Goal: Transaction & Acquisition: Purchase product/service

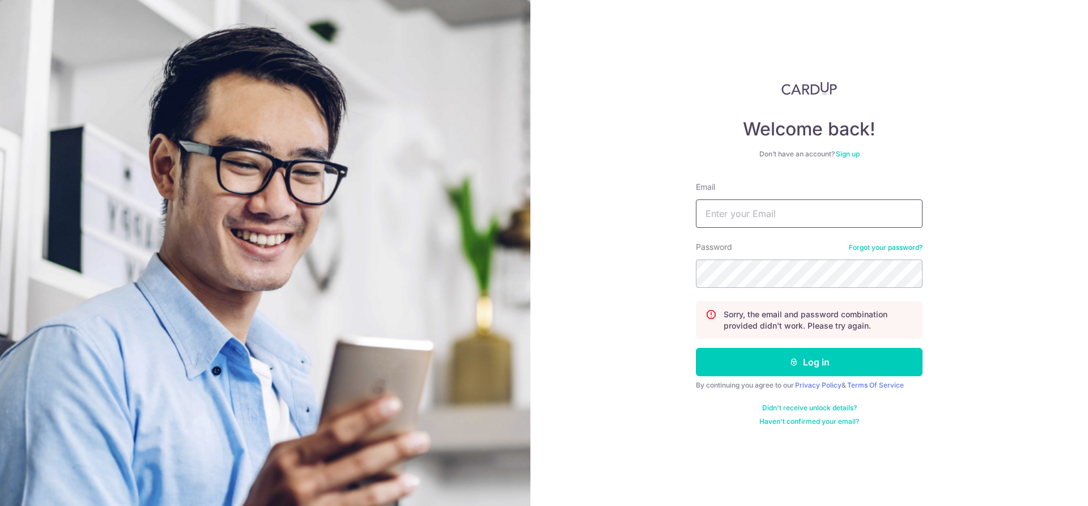
click at [767, 218] on input "Email" at bounding box center [809, 214] width 227 height 28
type input "sarahwsim@gmail.com"
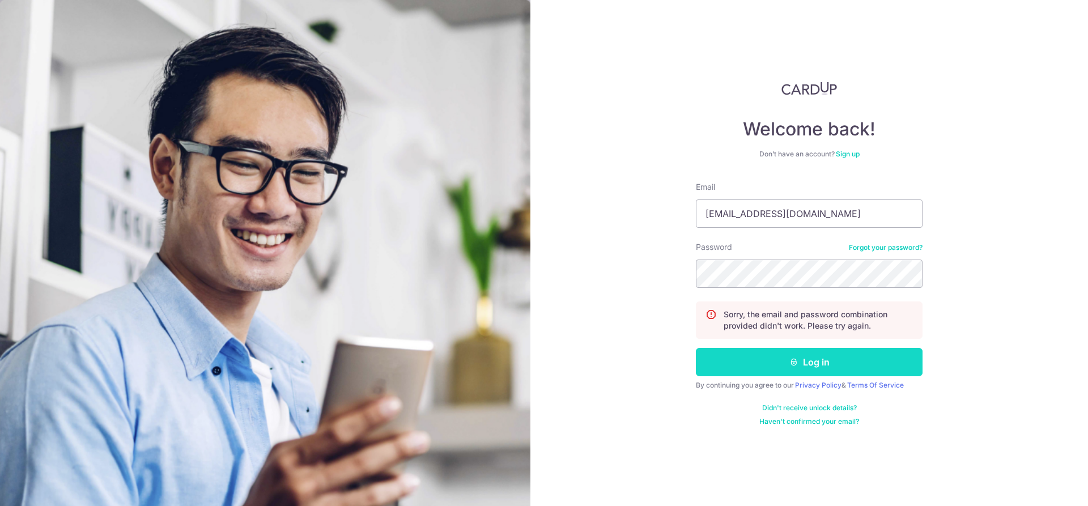
click at [774, 355] on button "Log in" at bounding box center [809, 362] width 227 height 28
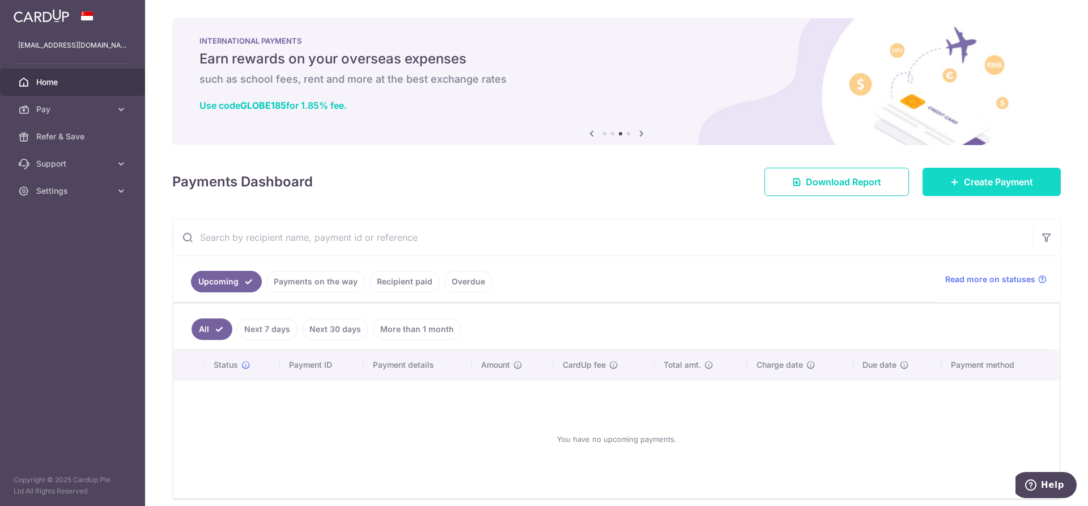
click at [991, 184] on span "Create Payment" at bounding box center [998, 182] width 69 height 14
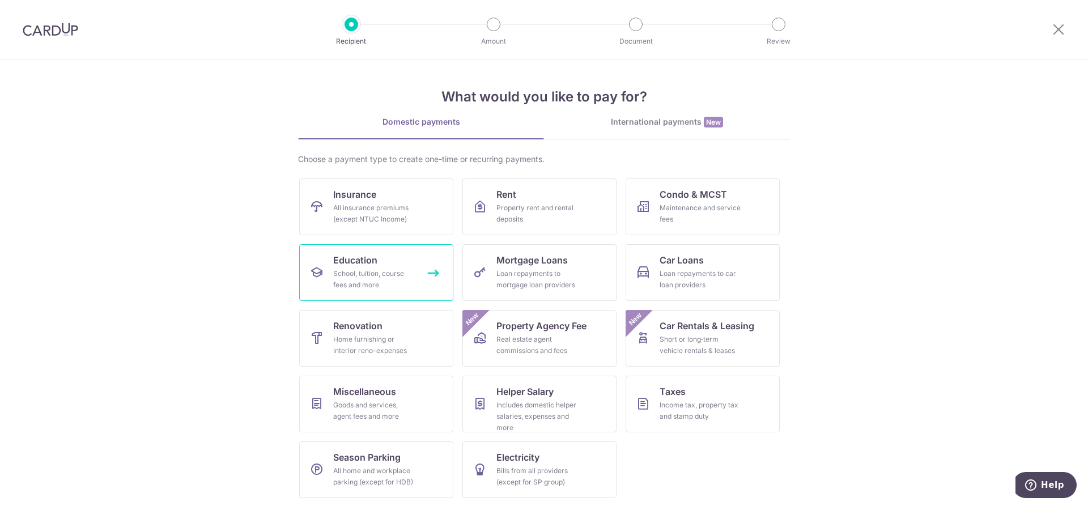
click at [367, 258] on span "Education" at bounding box center [355, 260] width 44 height 14
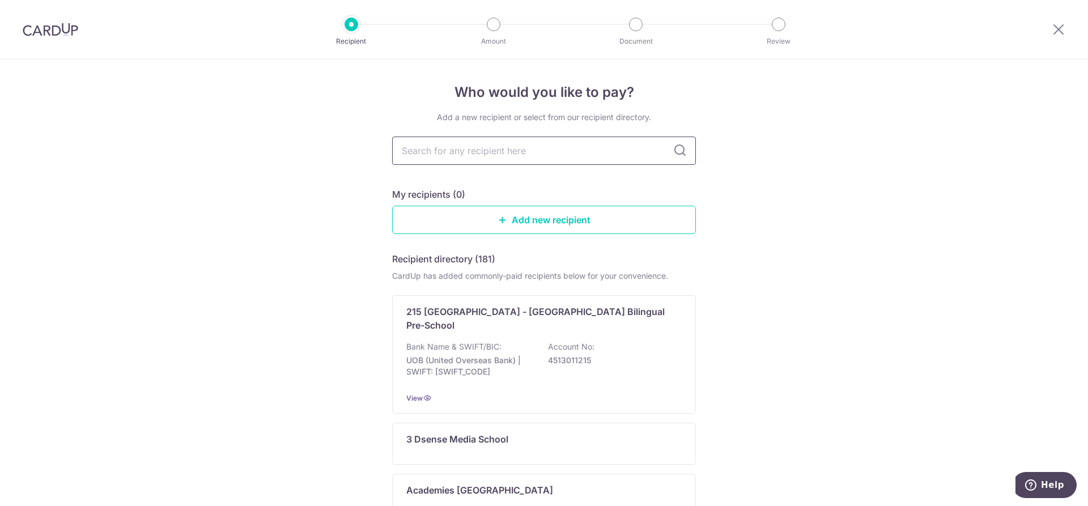
click at [478, 154] on input "text" at bounding box center [544, 151] width 304 height 28
type input "etonhouse"
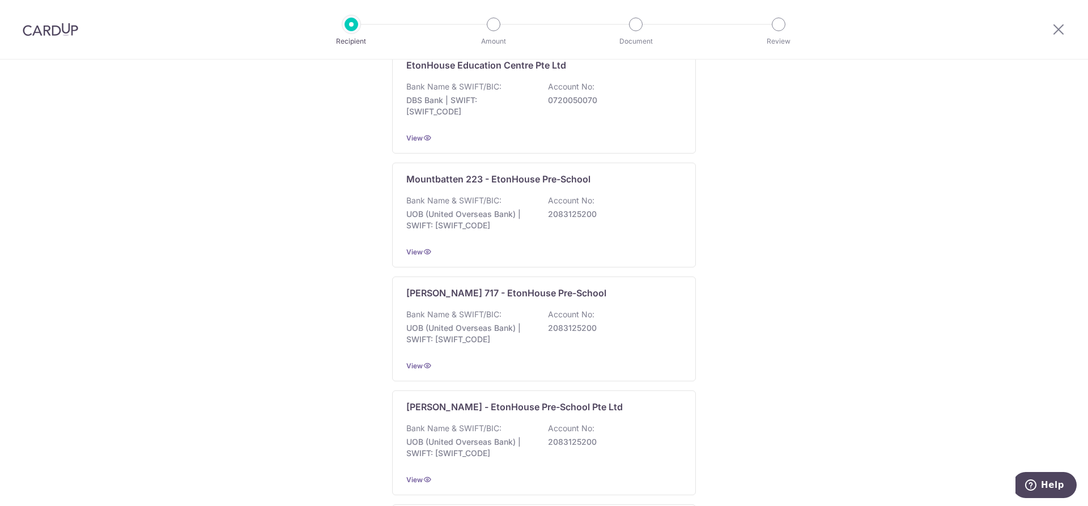
scroll to position [680, 0]
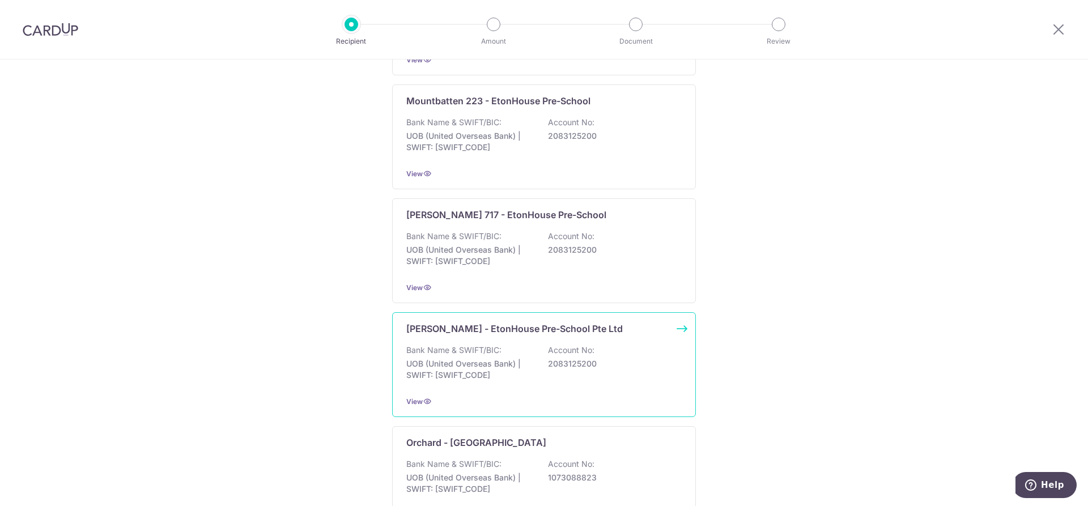
click at [505, 345] on div "Bank Name & SWIFT/BIC: UOB (United Overseas Bank) | SWIFT: UOVBSGSGXXX Account …" at bounding box center [543, 366] width 275 height 42
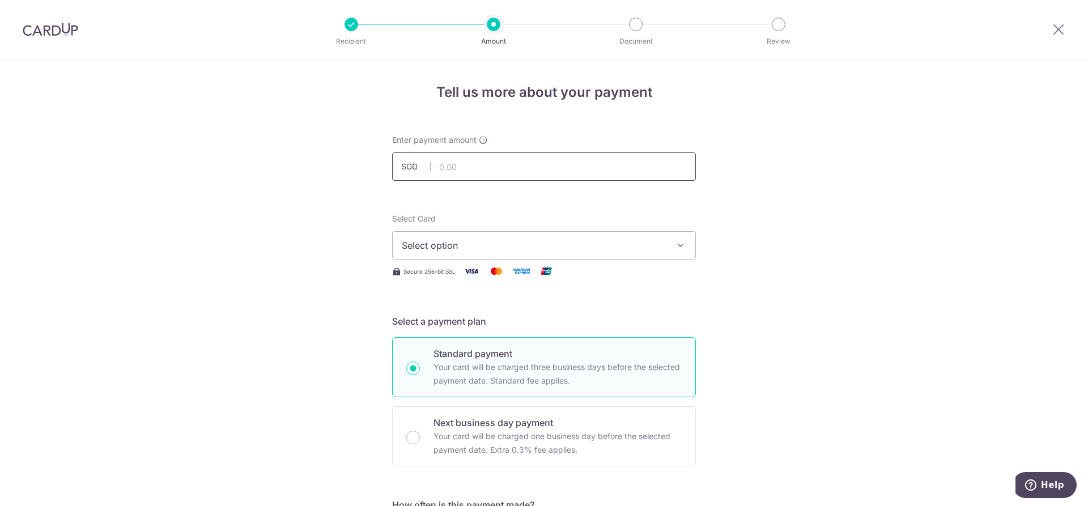
click at [493, 172] on input "text" at bounding box center [544, 166] width 304 height 28
type input "6,293.40"
click at [667, 249] on button "Select option" at bounding box center [544, 245] width 304 height 28
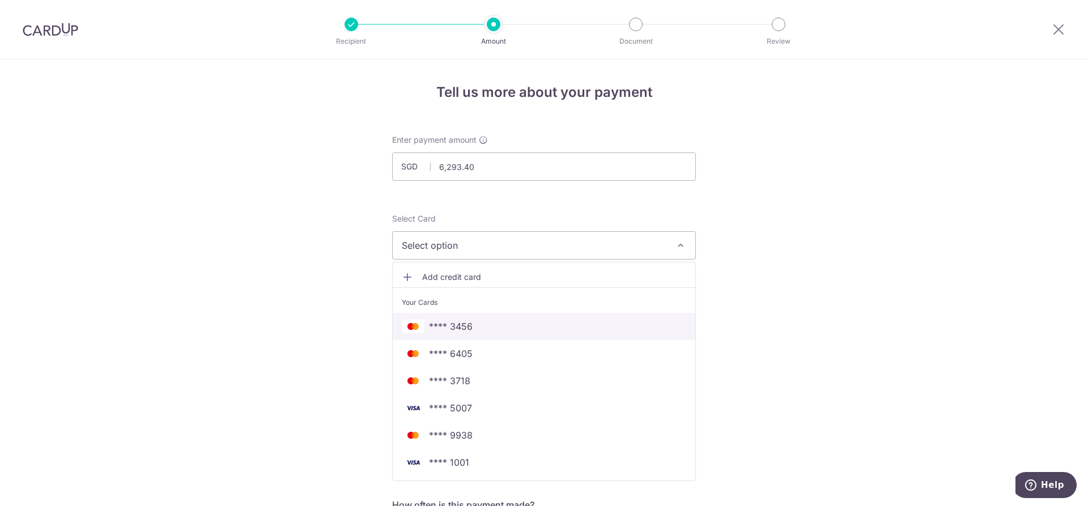
click at [600, 324] on span "**** 3456" at bounding box center [544, 327] width 285 height 14
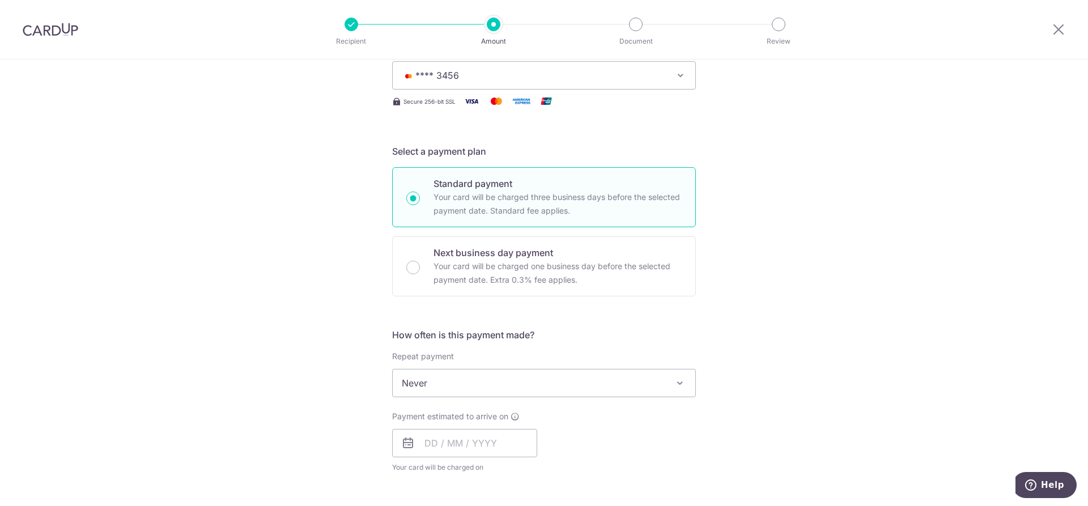
scroll to position [227, 0]
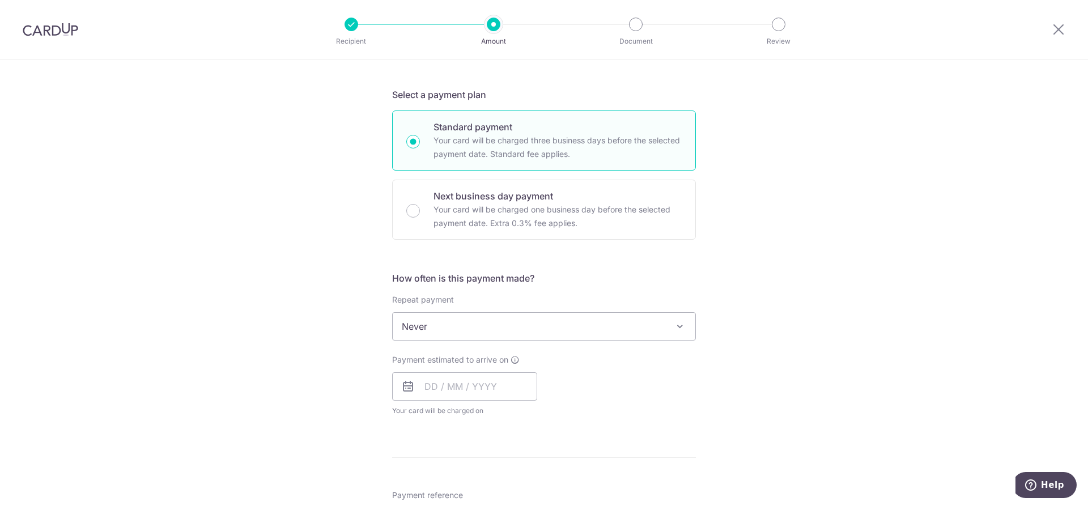
click at [682, 326] on span at bounding box center [680, 327] width 14 height 14
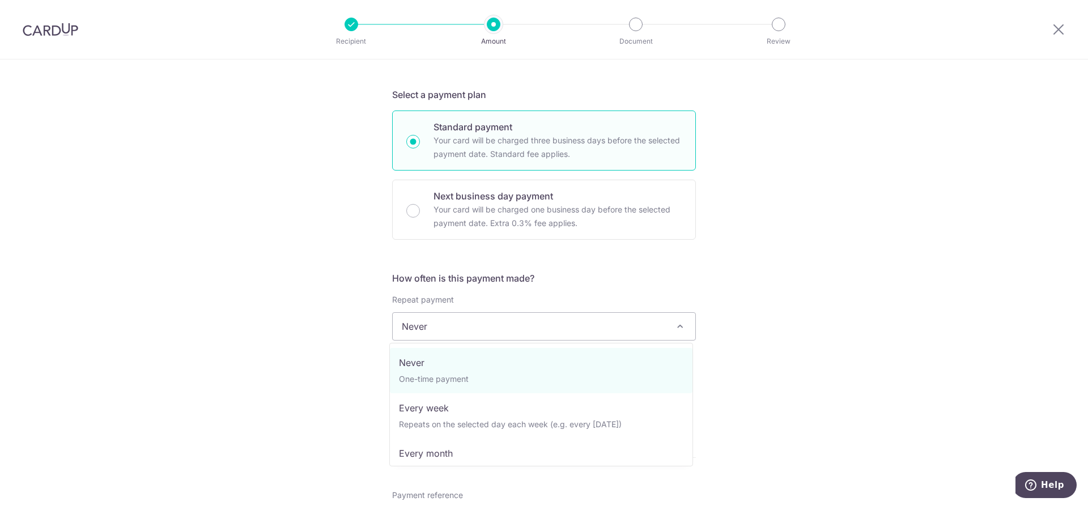
click at [678, 332] on span at bounding box center [680, 327] width 14 height 14
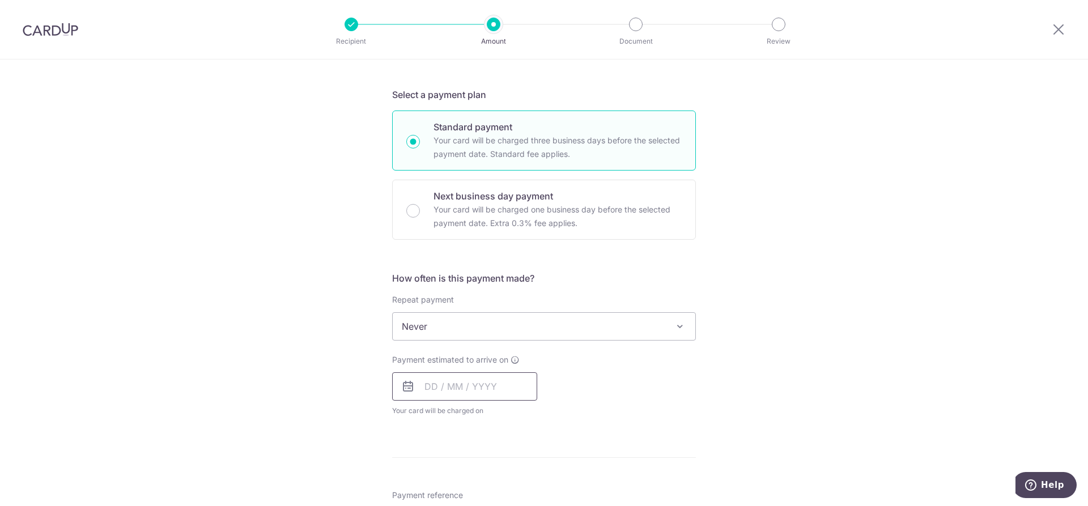
click at [482, 389] on input "text" at bounding box center [464, 386] width 145 height 28
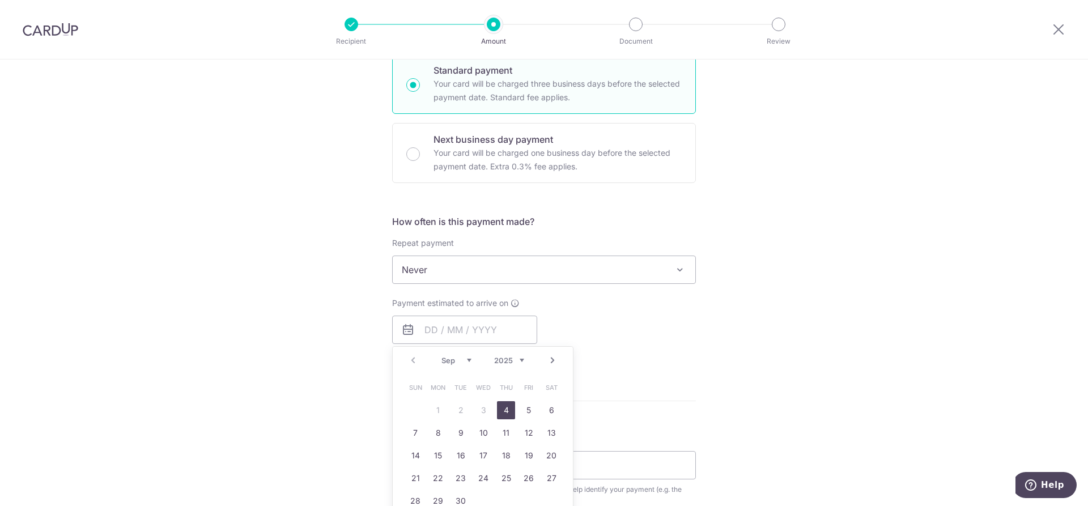
click at [499, 407] on link "4" at bounding box center [506, 410] width 18 height 18
type input "04/09/2025"
click at [768, 374] on div "Tell us more about your payment Enter payment amount SGD 6,293.40 6293.40 Selec…" at bounding box center [544, 288] width 1088 height 1025
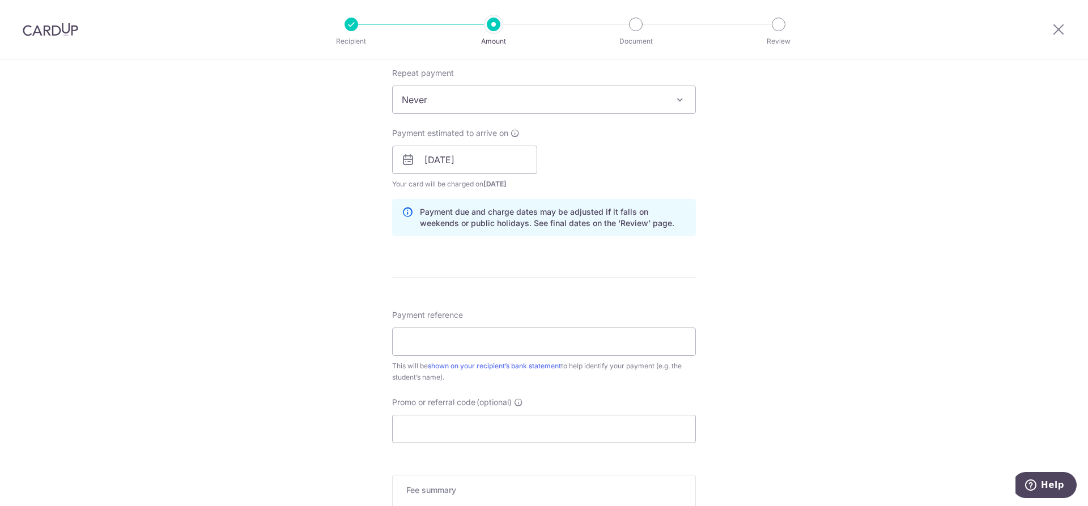
scroll to position [510, 0]
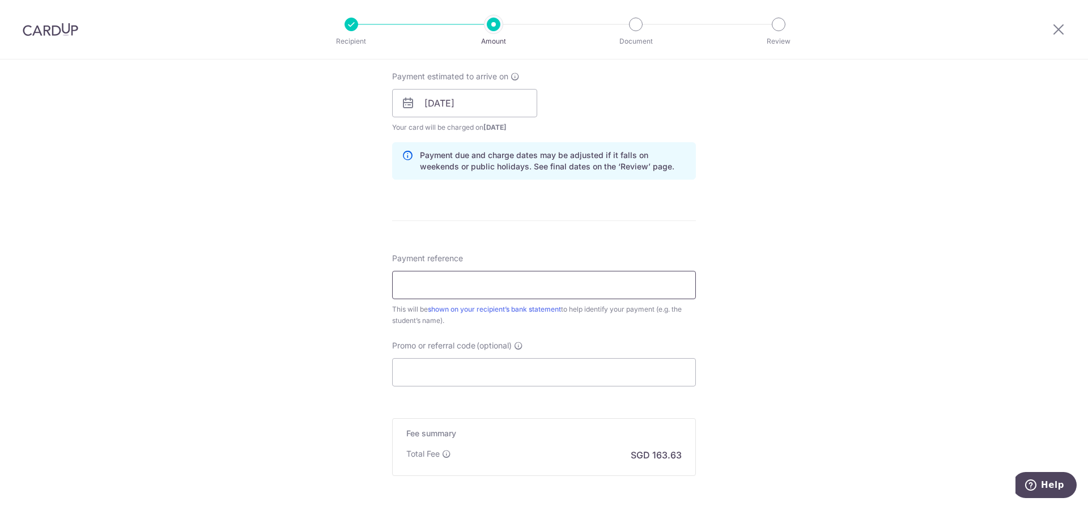
click at [478, 285] on input "Payment reference" at bounding box center [544, 285] width 304 height 28
type input "Tan Jia Rui Ella"
click at [535, 291] on input "Tan Jia Rui Ella" at bounding box center [544, 285] width 304 height 28
click at [523, 374] on input "Promo or referral code (optional)" at bounding box center [544, 372] width 304 height 28
click at [519, 374] on input "Promo or referral code (optional)" at bounding box center [544, 372] width 304 height 28
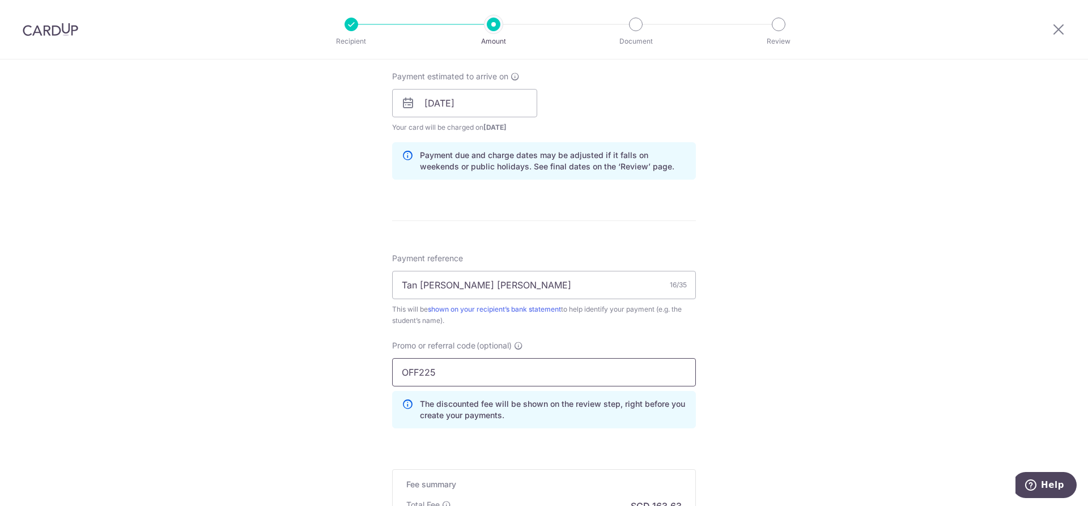
type input "OFF225"
click at [744, 357] on div "Tell us more about your payment Enter payment amount SGD 6,293.40 6293.40 Selec…" at bounding box center [544, 110] width 1088 height 1123
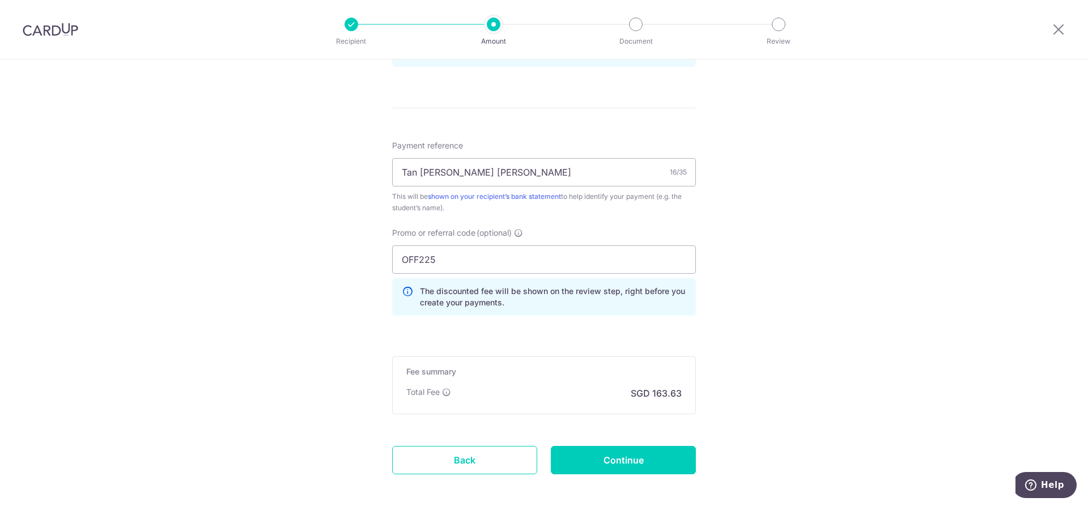
scroll to position [624, 0]
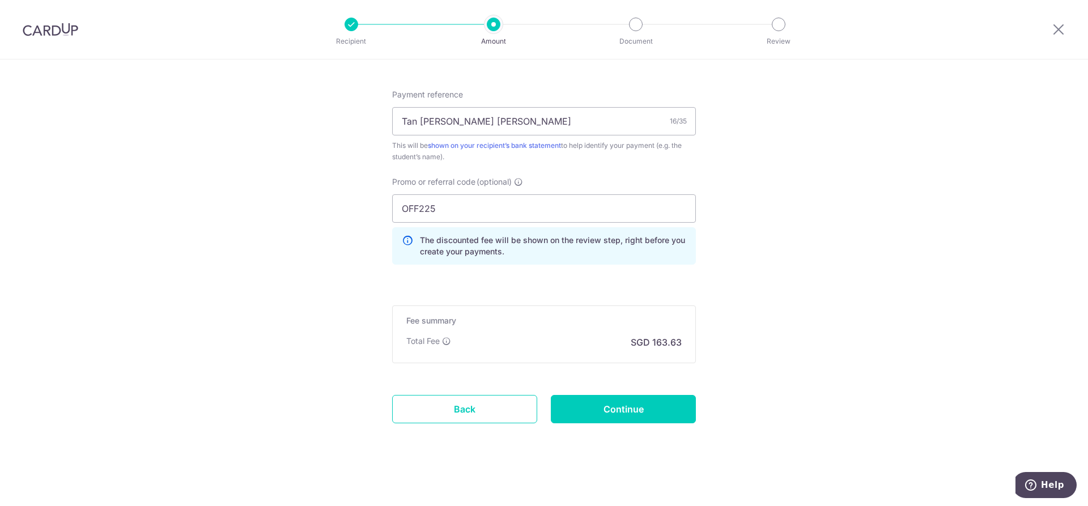
scroll to position [676, 0]
click at [655, 405] on input "Continue" at bounding box center [623, 407] width 145 height 28
type input "Create Schedule"
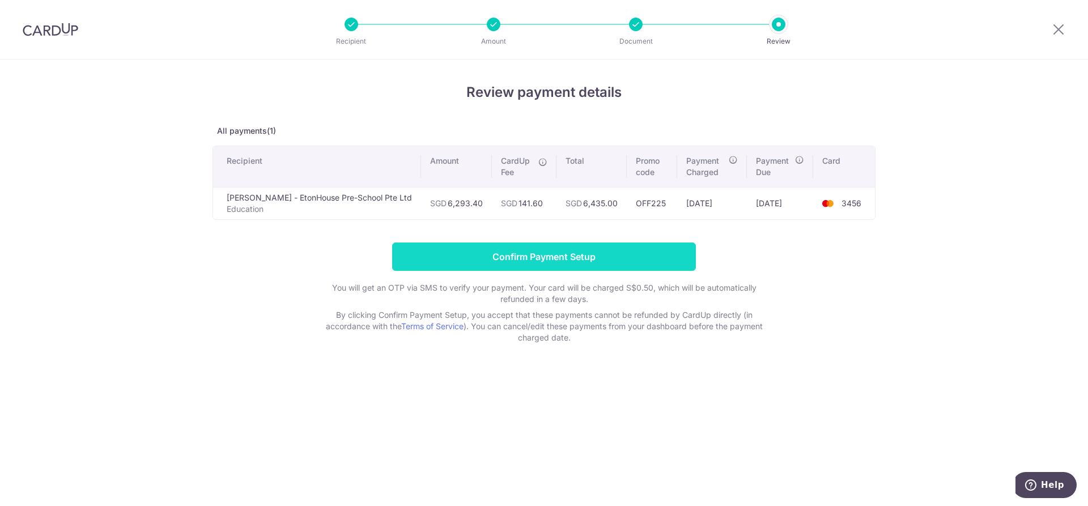
click at [555, 258] on input "Confirm Payment Setup" at bounding box center [544, 257] width 304 height 28
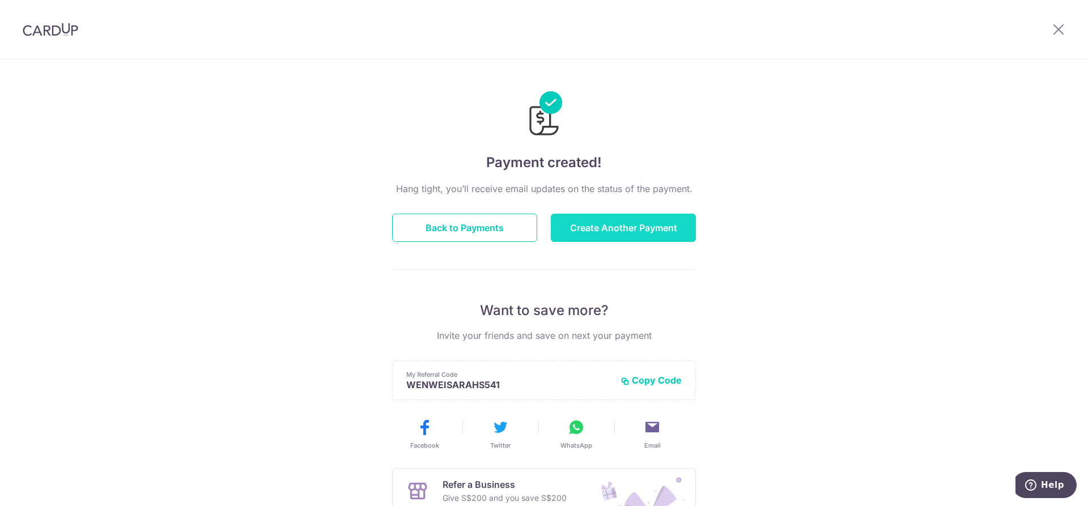
click at [634, 231] on button "Create Another Payment" at bounding box center [623, 228] width 145 height 28
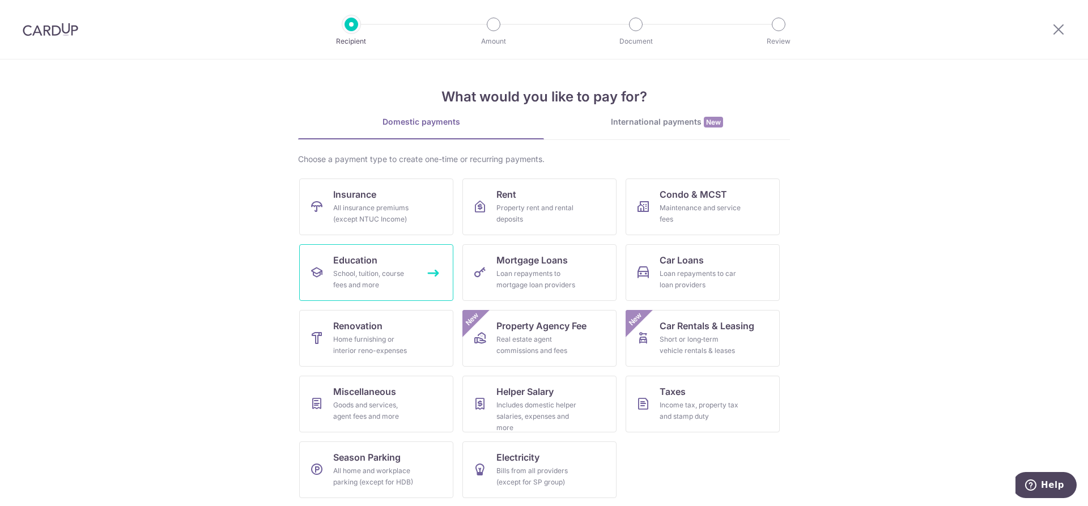
click at [375, 275] on div "School, tuition, course fees and more" at bounding box center [374, 279] width 82 height 23
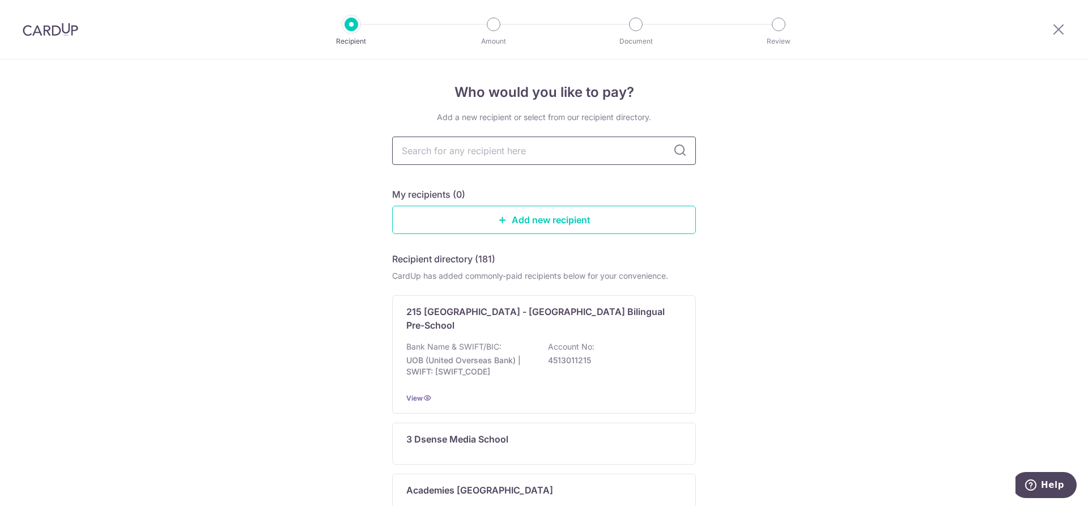
click at [460, 153] on input "text" at bounding box center [544, 151] width 304 height 28
type input "etonhouse"
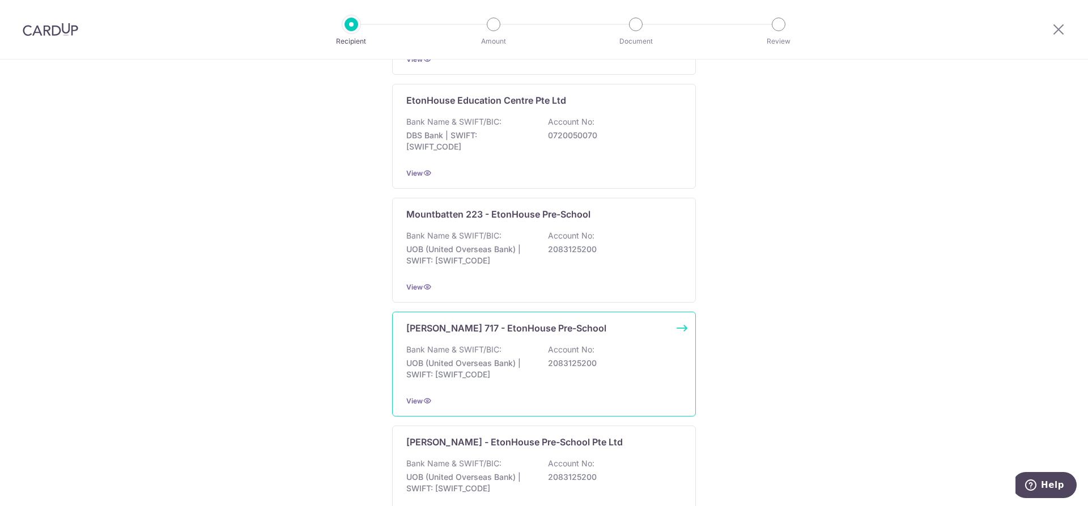
scroll to position [680, 0]
click at [469, 358] on p "UOB (United Overseas Bank) | SWIFT: [SWIFT_CODE]" at bounding box center [469, 369] width 127 height 23
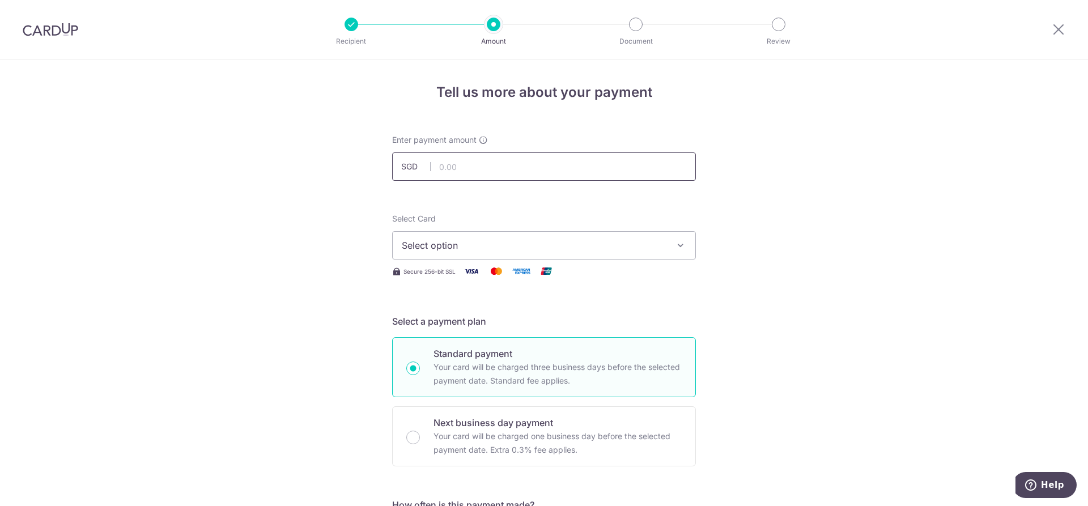
click at [457, 171] on input "text" at bounding box center [544, 166] width 304 height 28
click at [659, 165] on input "text" at bounding box center [544, 166] width 304 height 28
click at [443, 166] on input "text" at bounding box center [544, 166] width 304 height 28
click at [511, 159] on input "text" at bounding box center [544, 166] width 304 height 28
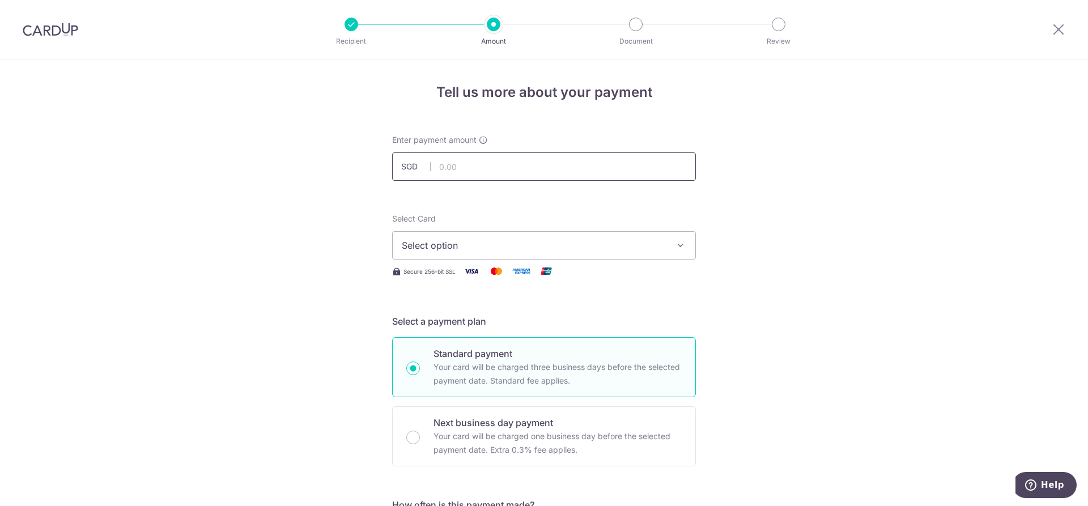
click at [506, 164] on input "text" at bounding box center [544, 166] width 304 height 28
type input "220.00"
click at [585, 248] on span "Select option" at bounding box center [534, 246] width 264 height 14
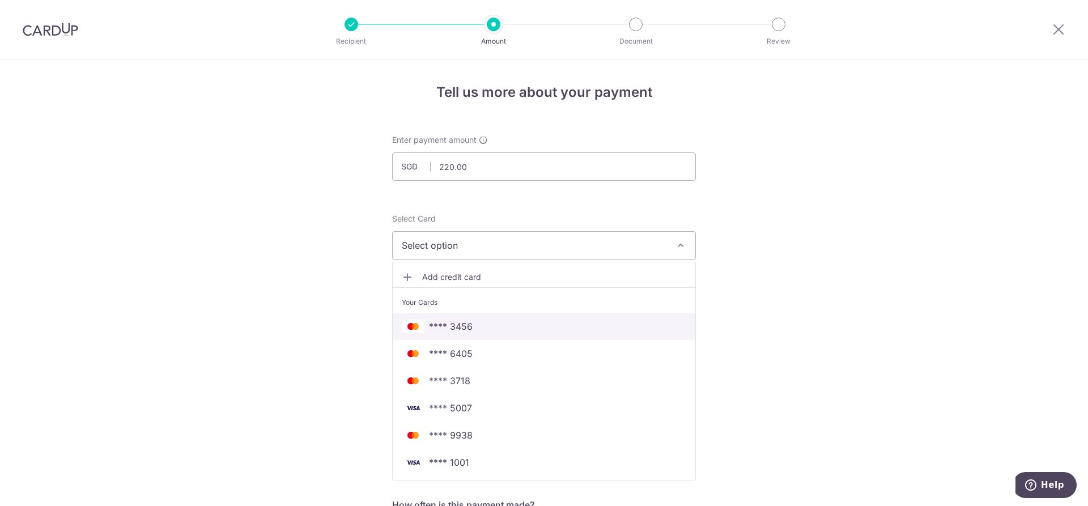
drag, startPoint x: 525, startPoint y: 333, endPoint x: 736, endPoint y: 358, distance: 212.4
click at [525, 333] on span "**** 3456" at bounding box center [544, 327] width 285 height 14
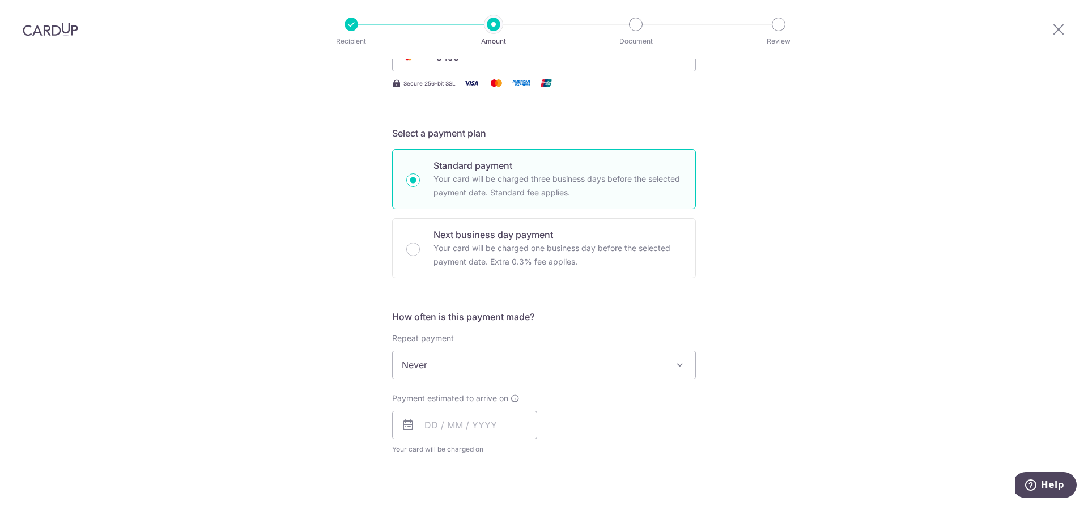
scroll to position [227, 0]
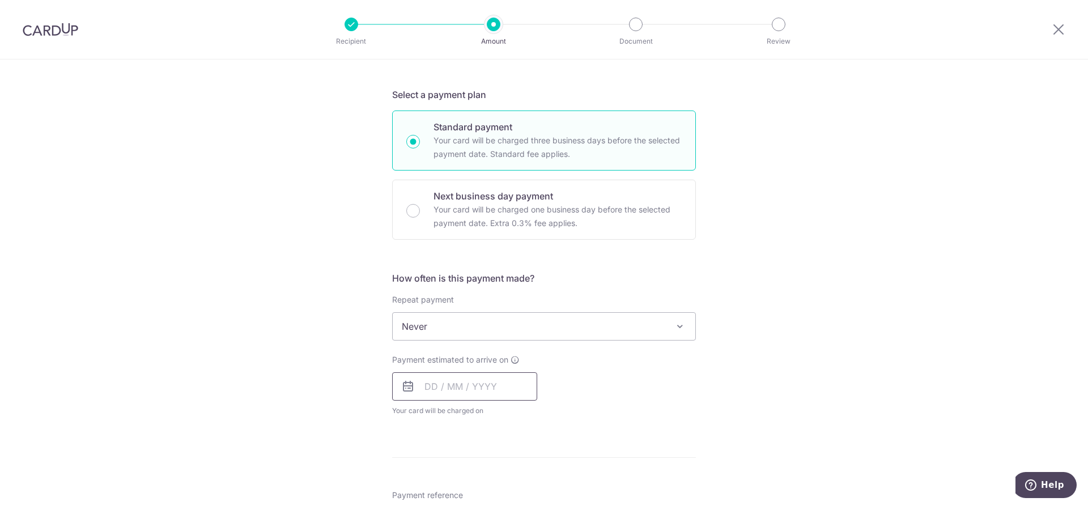
click at [457, 388] on input "text" at bounding box center [464, 386] width 145 height 28
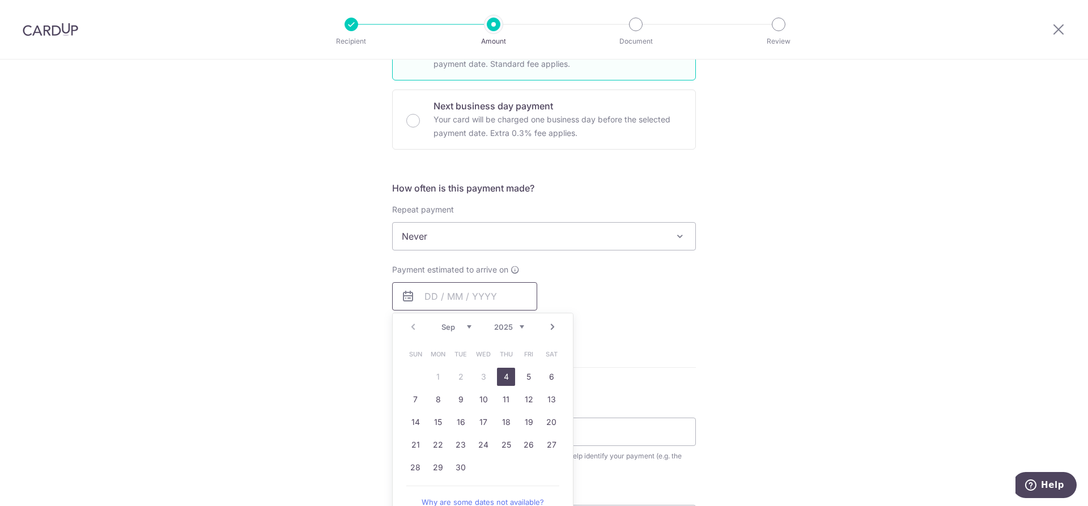
scroll to position [340, 0]
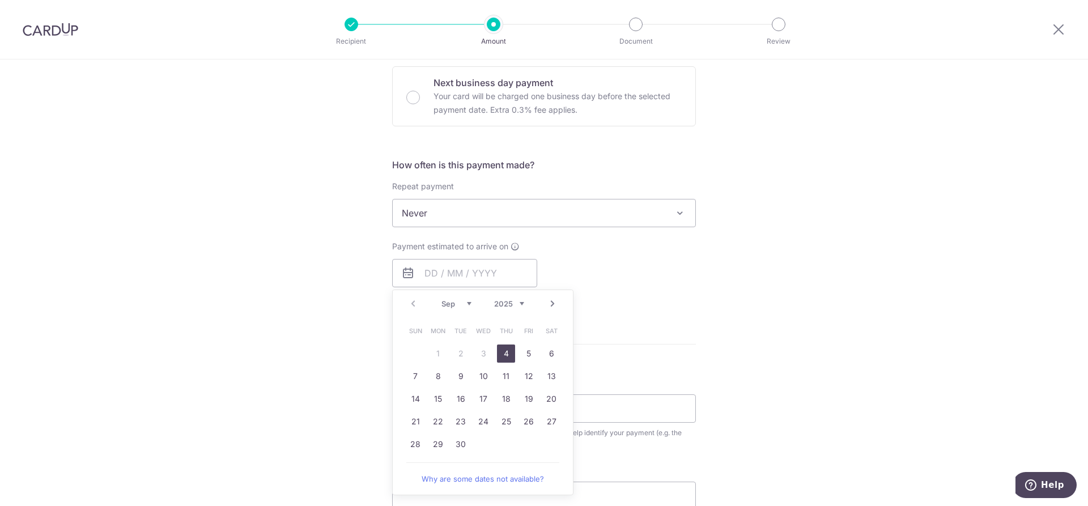
click at [504, 357] on link "4" at bounding box center [506, 354] width 18 height 18
type input "[DATE]"
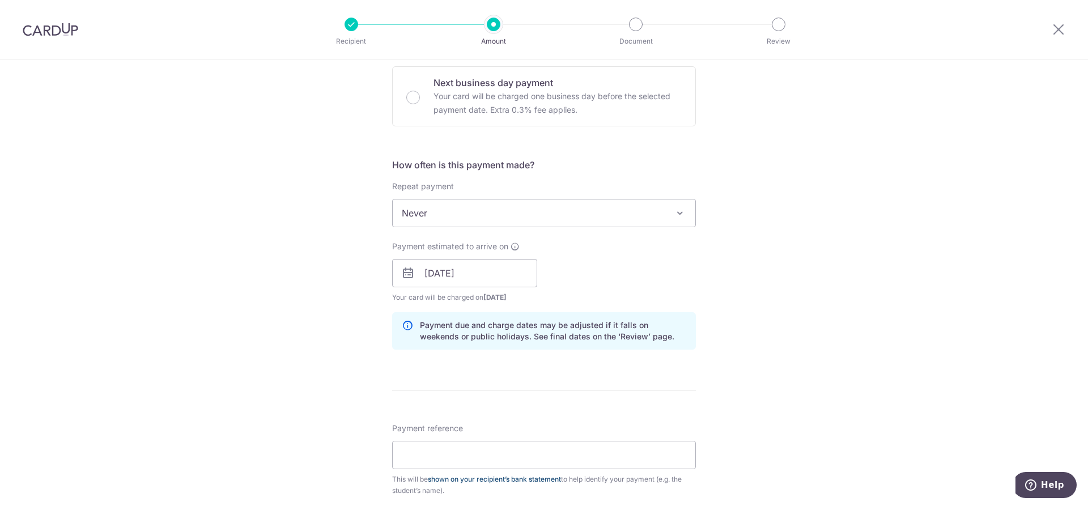
scroll to position [397, 0]
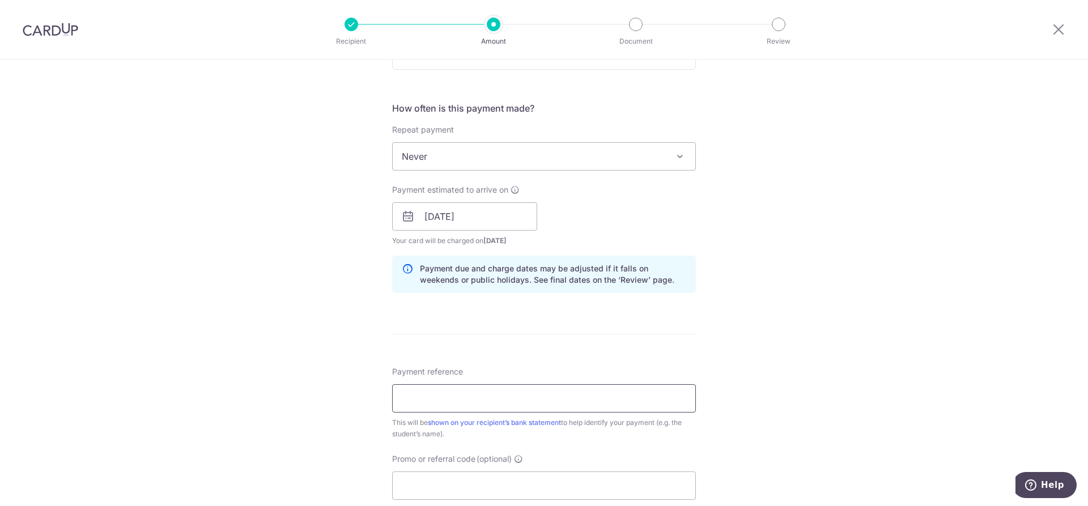
click at [450, 394] on input "Payment reference" at bounding box center [544, 398] width 304 height 28
type input "Tan Rui Xuan Sophie"
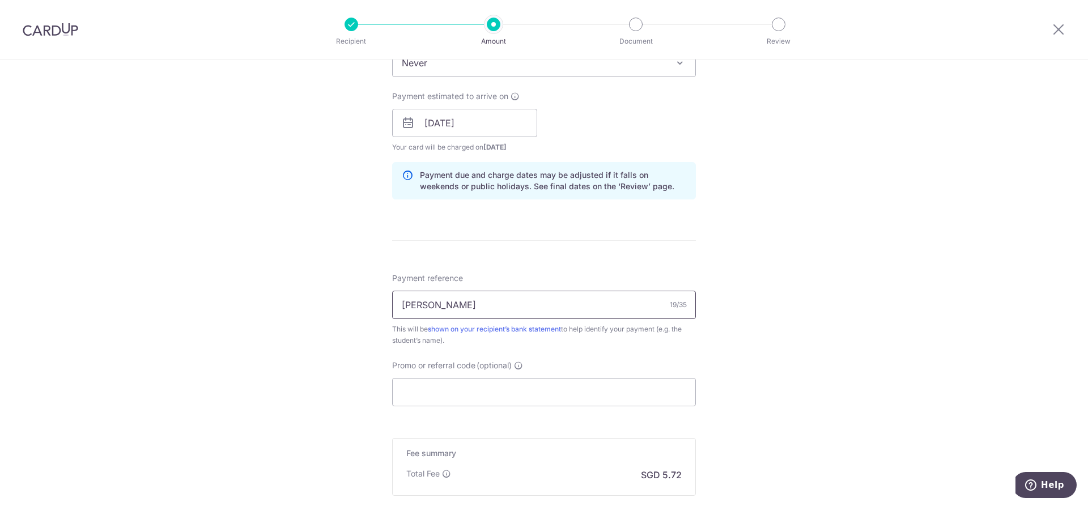
scroll to position [510, 0]
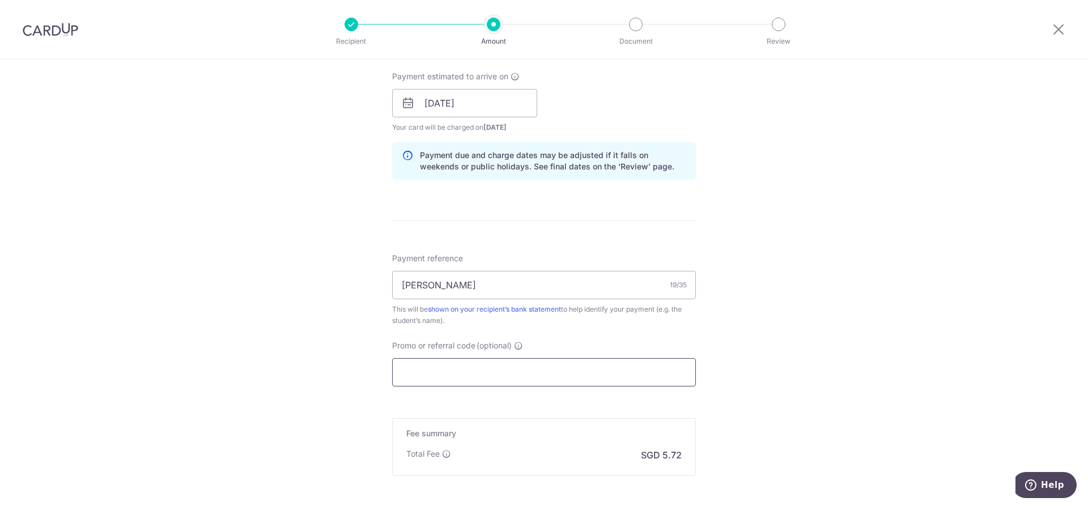
click at [461, 363] on input "Promo or referral code (optional)" at bounding box center [544, 372] width 304 height 28
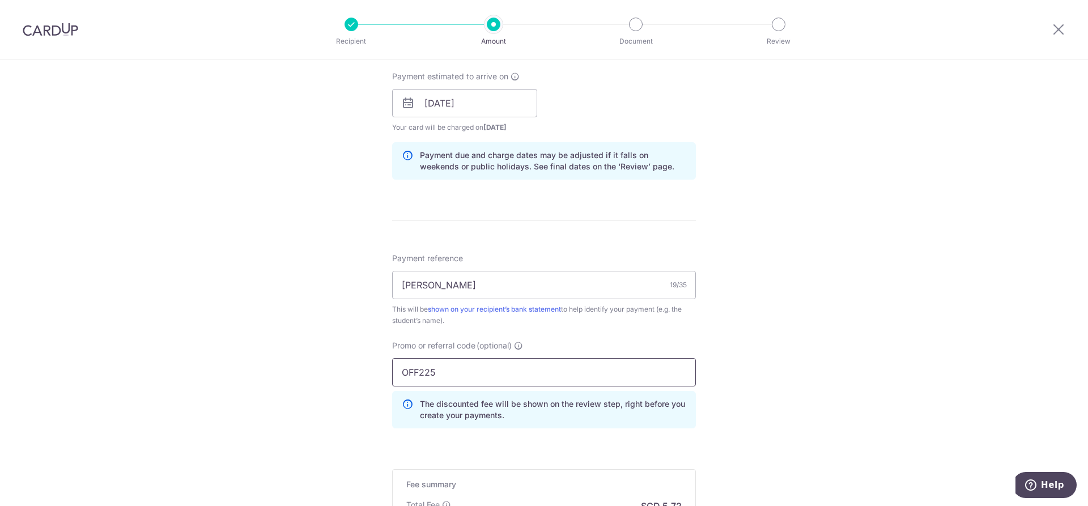
type input "OFF225"
click at [798, 396] on div "Tell us more about your payment Enter payment amount SGD 220.00 220.00 Select C…" at bounding box center [544, 110] width 1088 height 1123
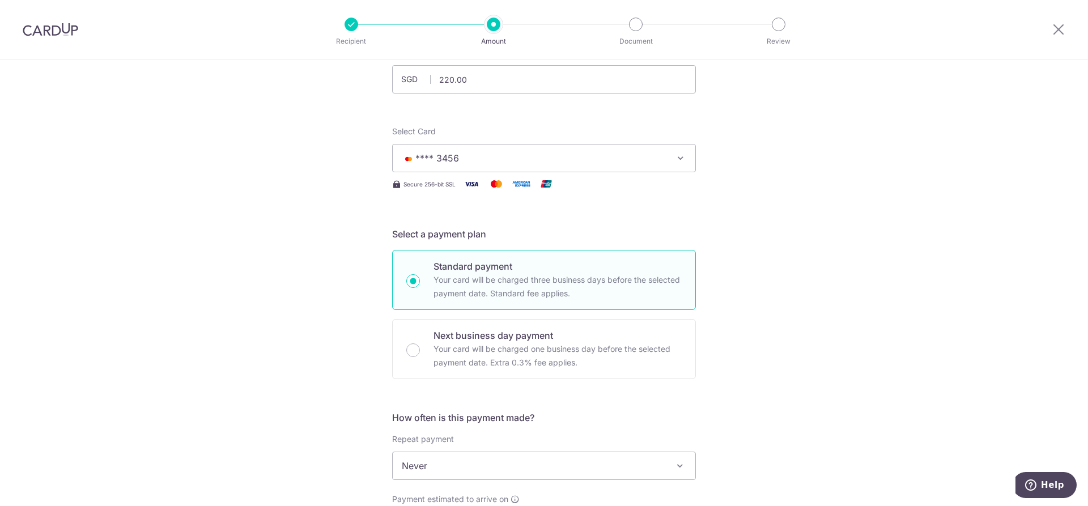
scroll to position [0, 0]
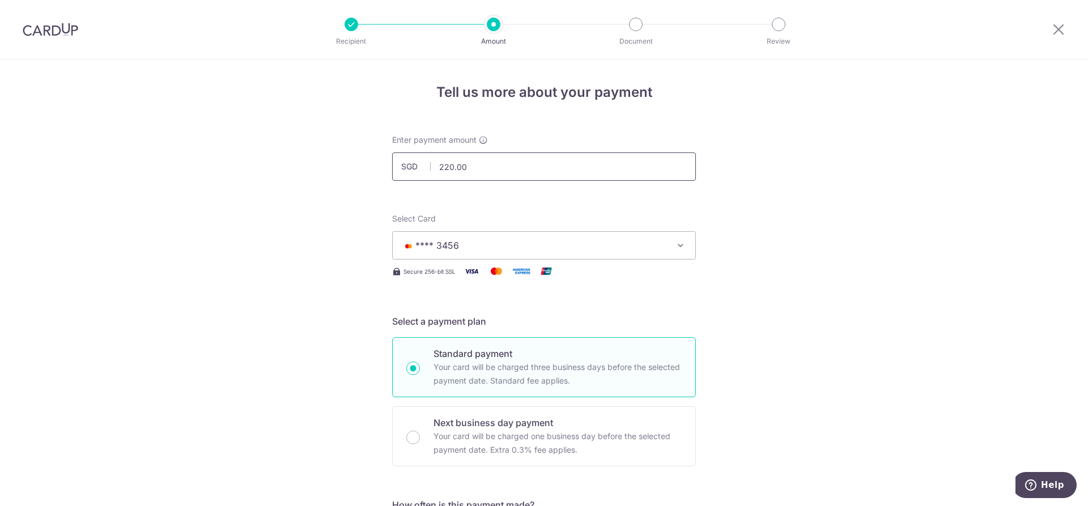
click at [450, 168] on input "220.00" at bounding box center [544, 166] width 304 height 28
type input "225.00"
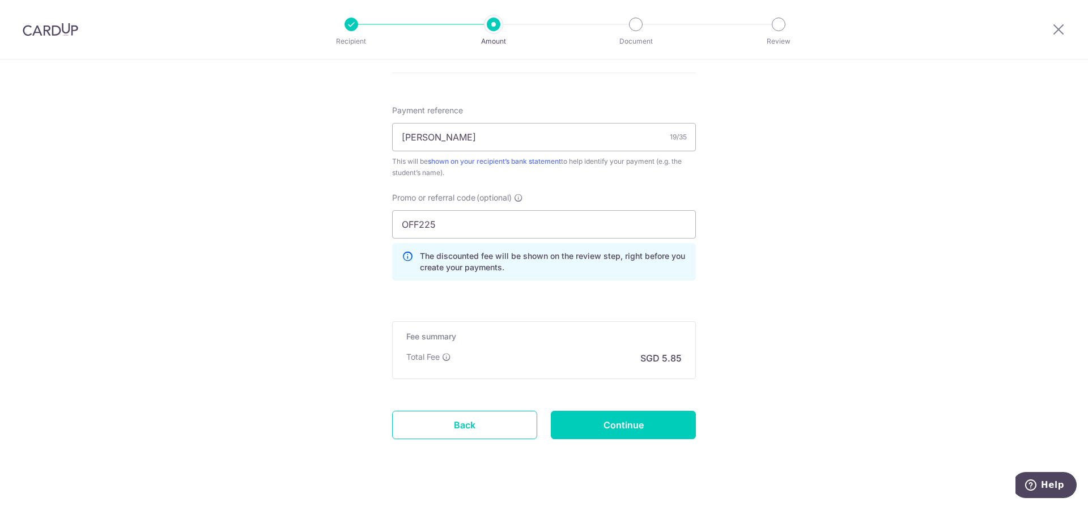
scroll to position [676, 0]
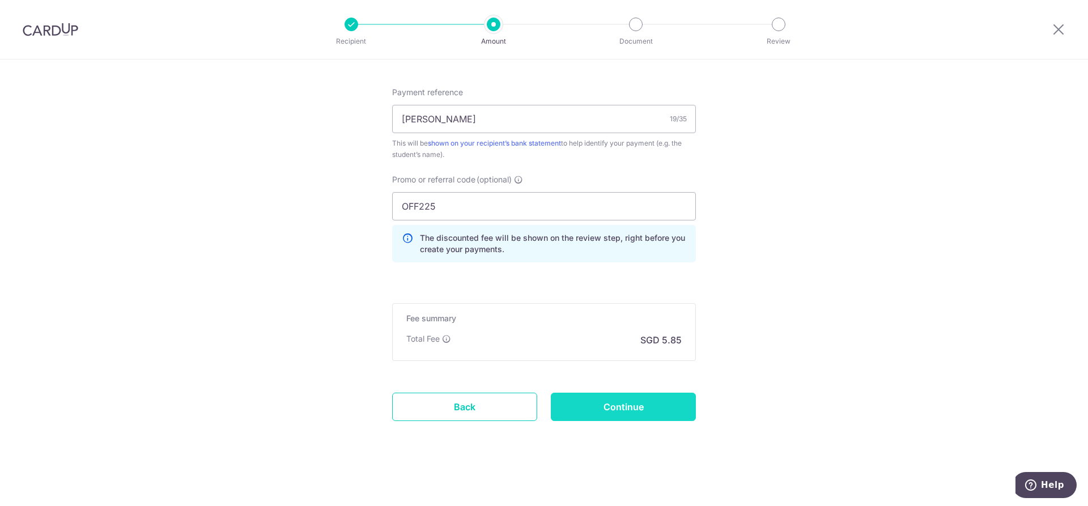
click at [639, 412] on input "Continue" at bounding box center [623, 407] width 145 height 28
type input "Create Schedule"
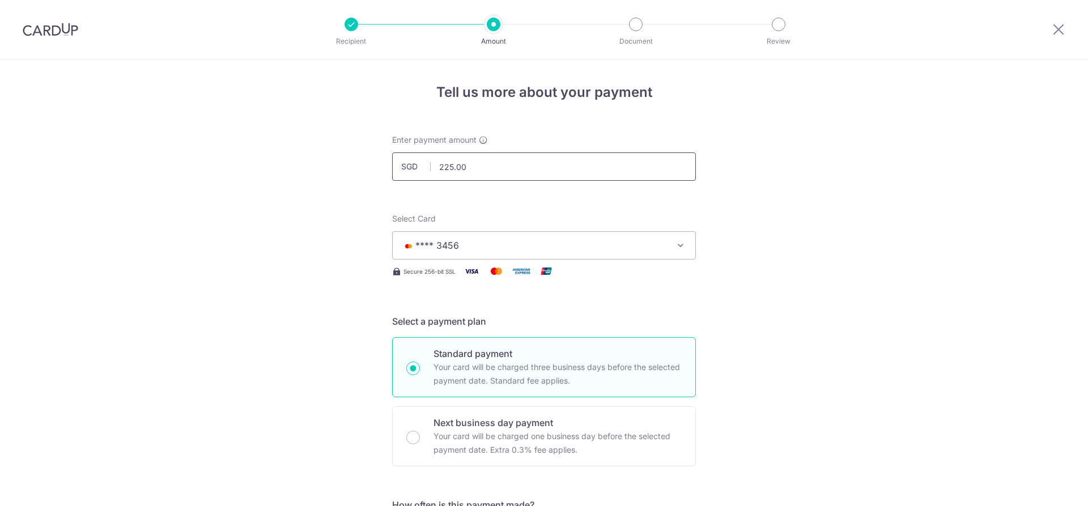
click at [446, 164] on input "225.00" at bounding box center [544, 166] width 304 height 28
type input "226.00"
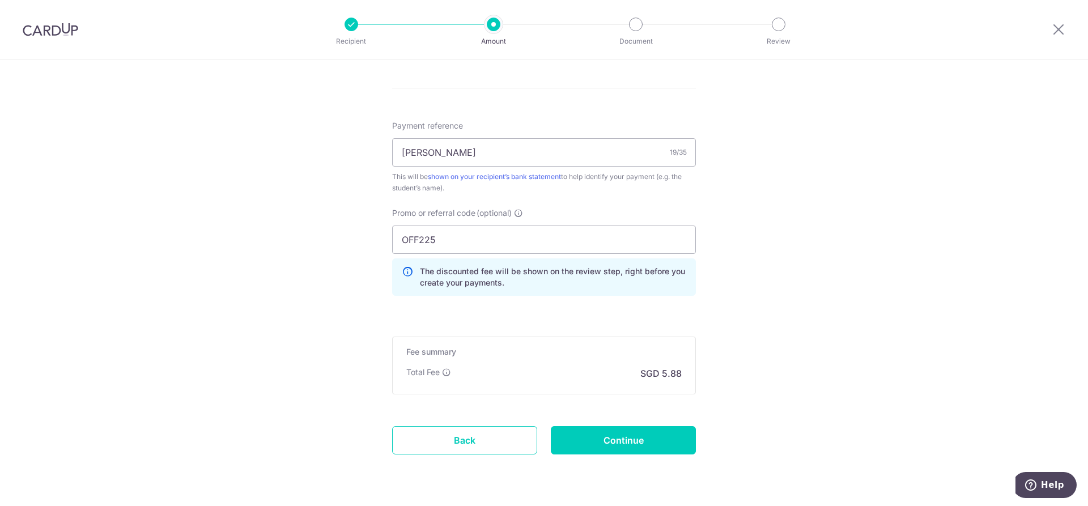
scroll to position [676, 0]
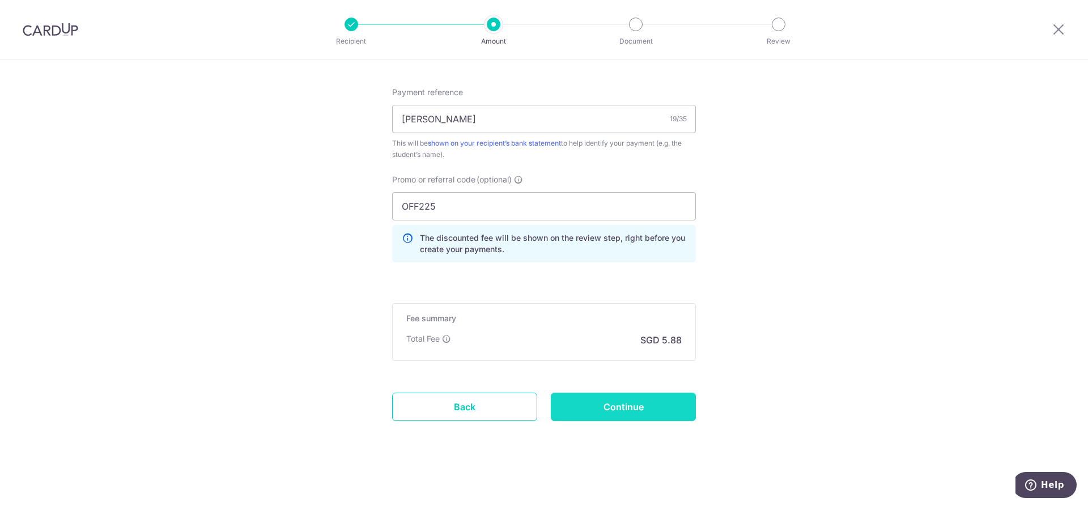
click at [657, 398] on input "Continue" at bounding box center [623, 407] width 145 height 28
type input "Update Schedule"
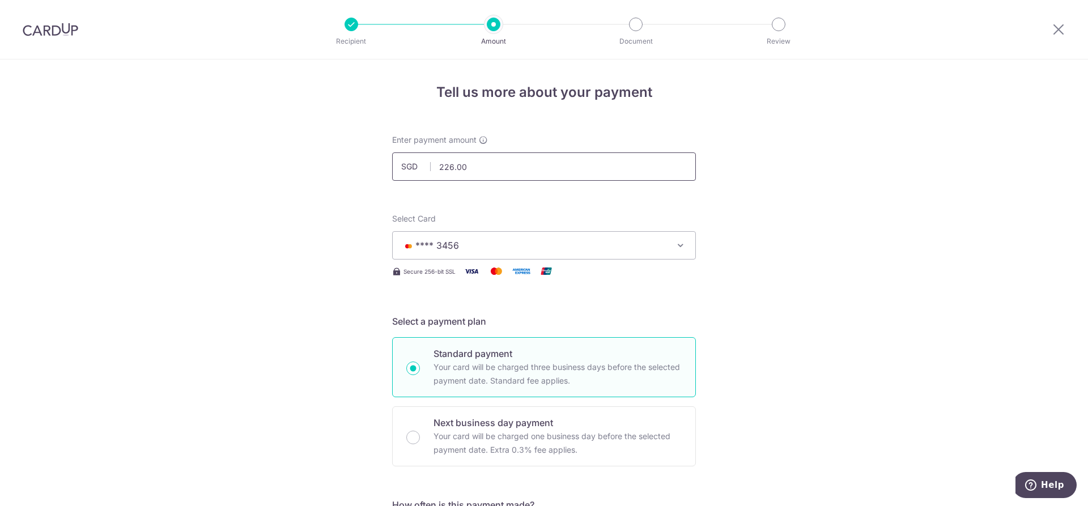
click at [456, 162] on input "226.00" at bounding box center [544, 166] width 304 height 28
type input "226.50"
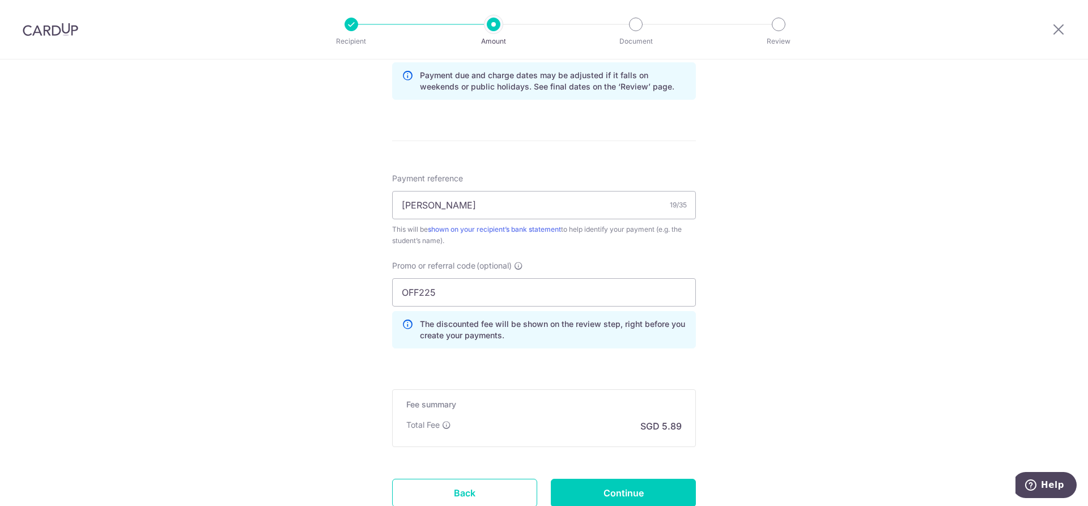
scroll to position [676, 0]
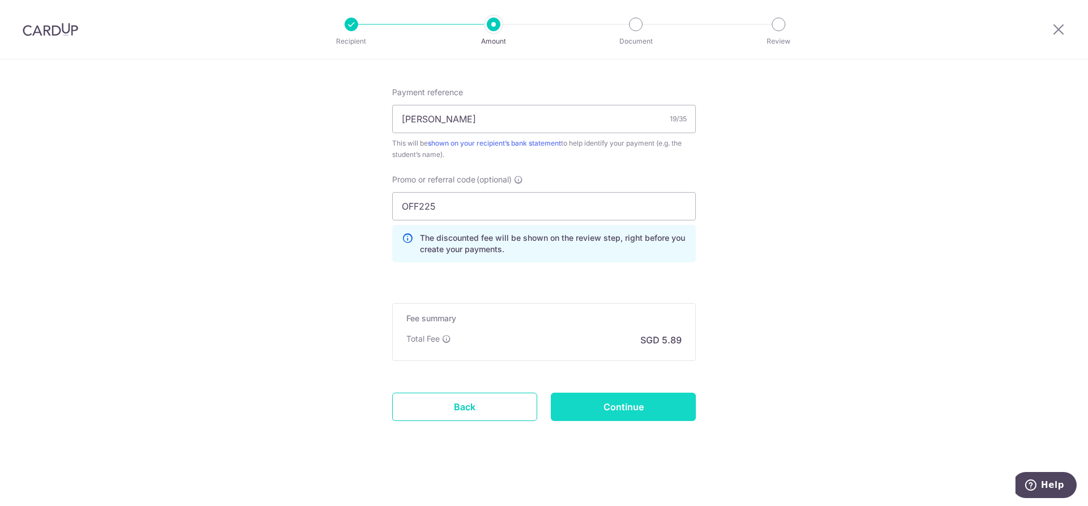
click at [636, 401] on input "Continue" at bounding box center [623, 407] width 145 height 28
type input "Update Schedule"
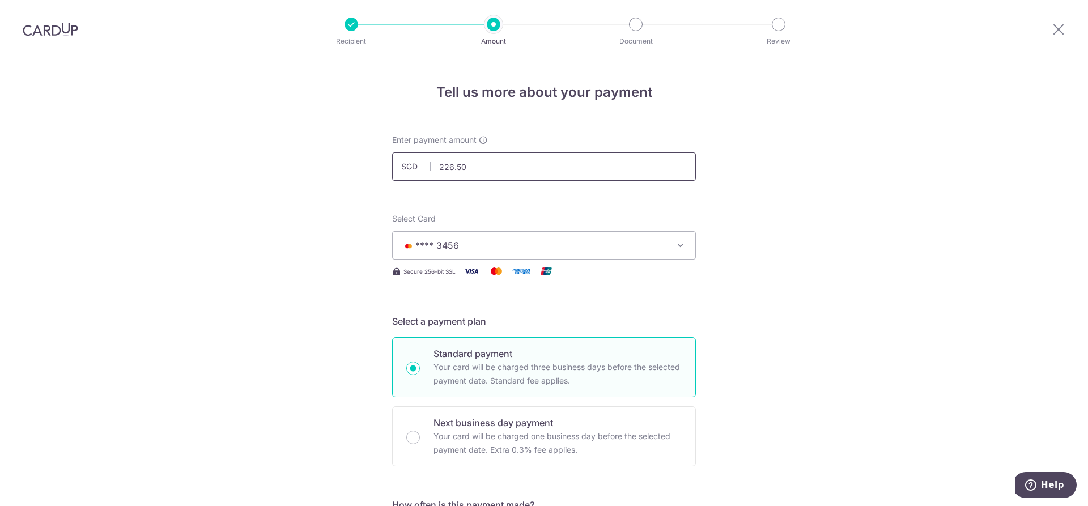
click at [454, 166] on input "226.50" at bounding box center [544, 166] width 304 height 28
type input "226.60"
click at [498, 167] on input "226.60" at bounding box center [544, 166] width 304 height 28
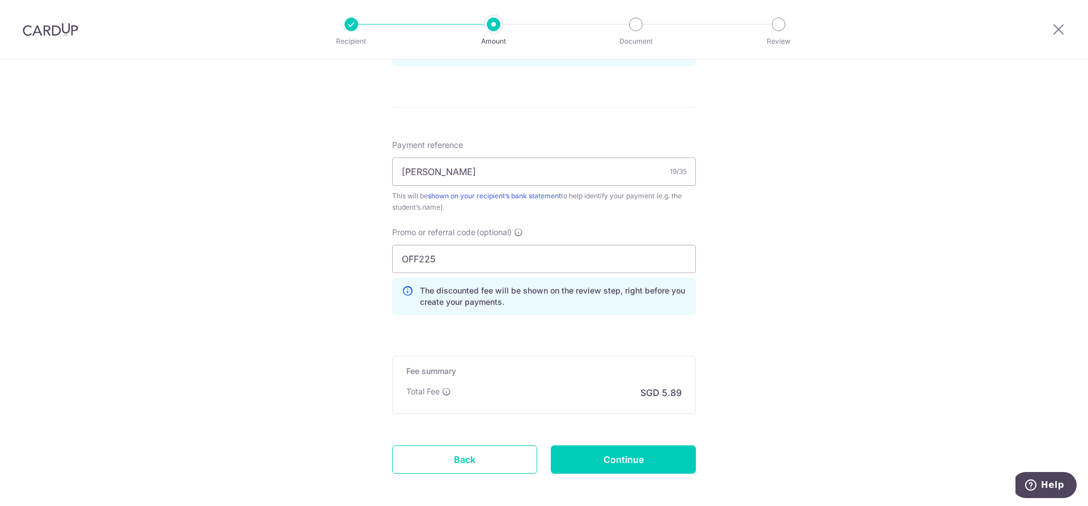
scroll to position [676, 0]
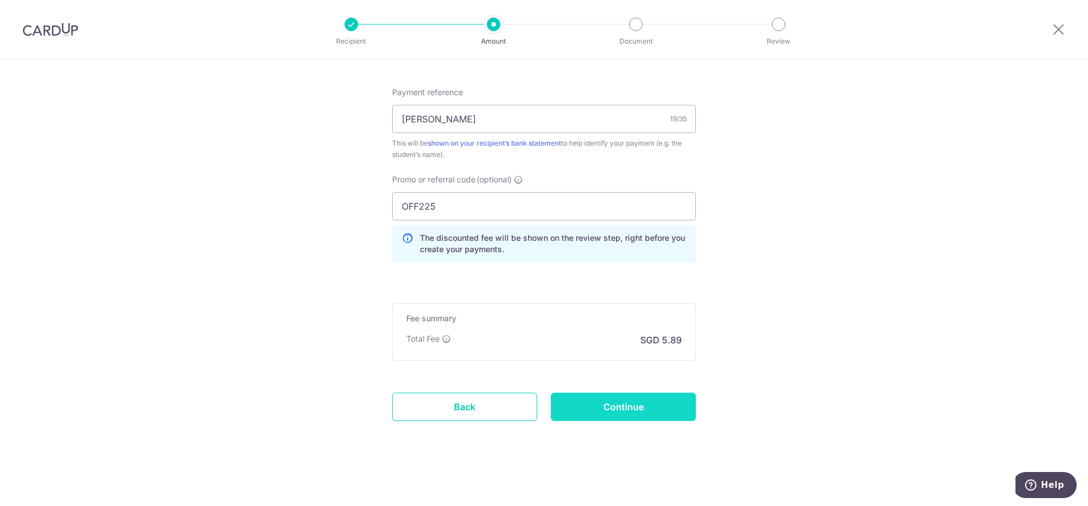
click at [631, 405] on input "Continue" at bounding box center [623, 407] width 145 height 28
type input "Update Schedule"
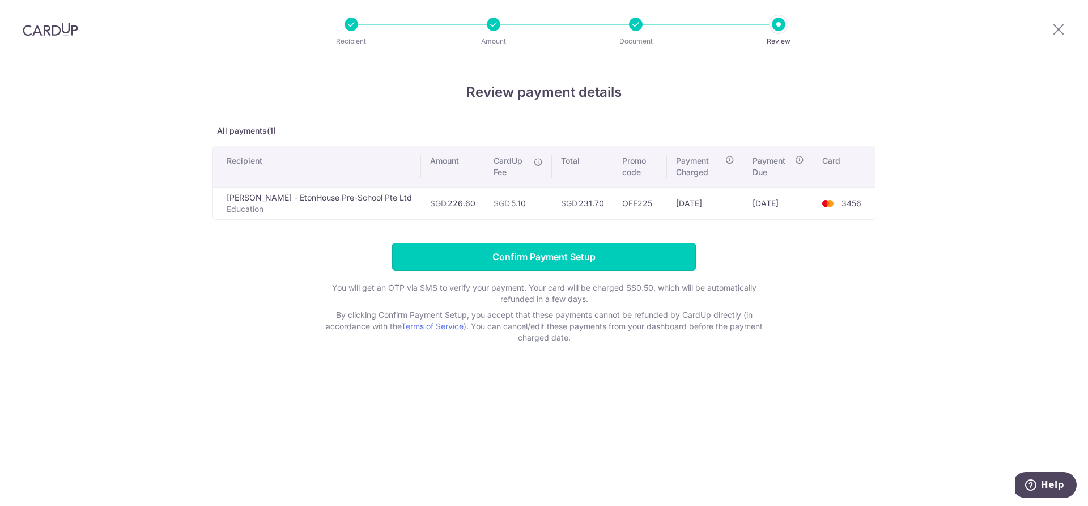
drag, startPoint x: 574, startPoint y: 256, endPoint x: 831, endPoint y: 354, distance: 274.9
click at [831, 354] on div "Review payment details All payments(1) Recipient Amount CardUp Fee Total Promo …" at bounding box center [544, 283] width 1088 height 447
click at [568, 257] on input "Confirm Payment Setup" at bounding box center [544, 257] width 304 height 28
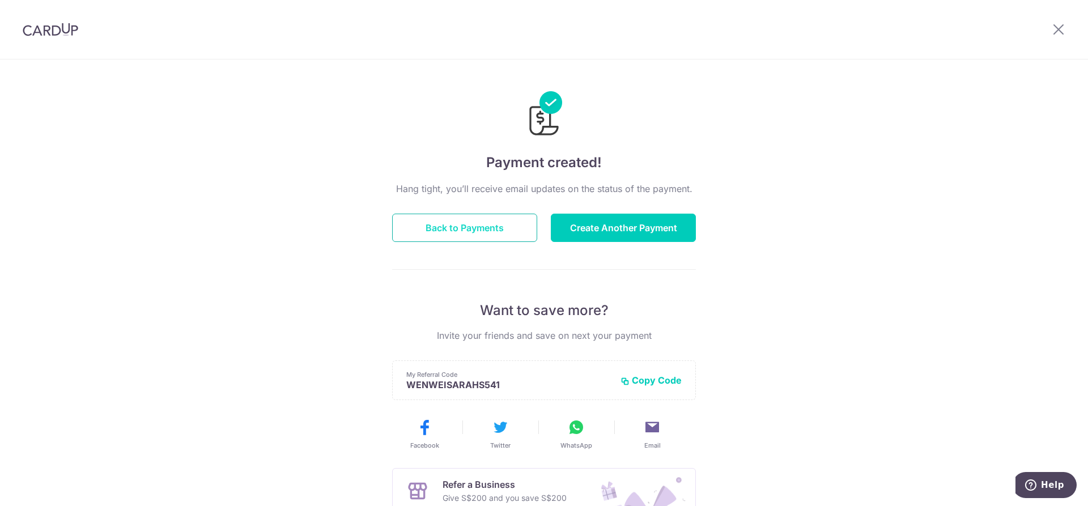
click at [508, 225] on button "Back to Payments" at bounding box center [464, 228] width 145 height 28
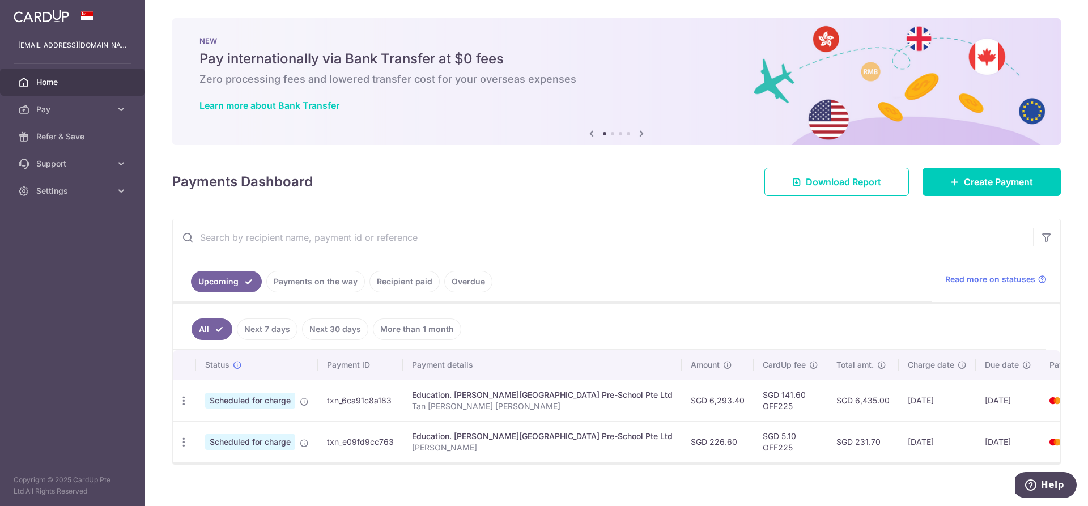
scroll to position [12, 0]
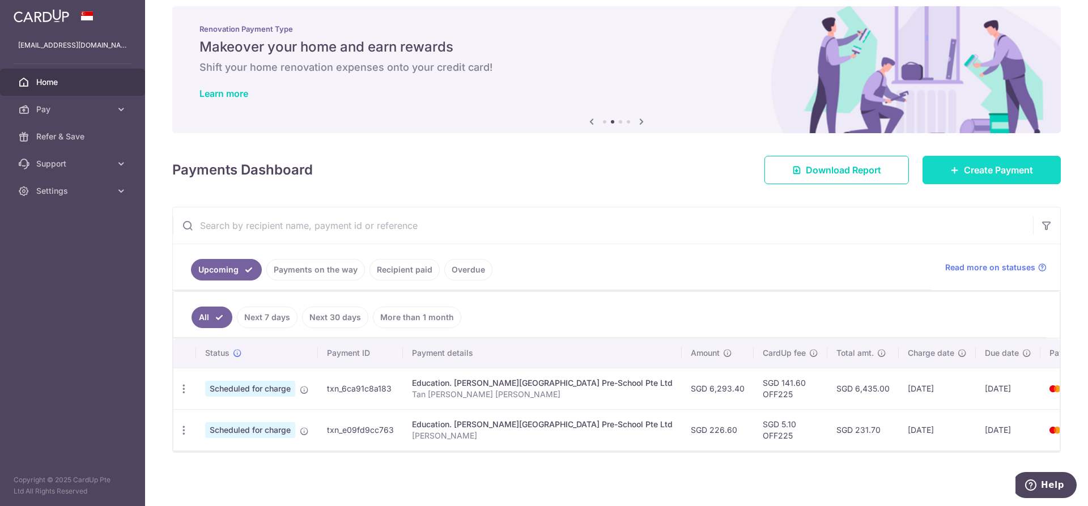
click at [977, 166] on span "Create Payment" at bounding box center [998, 170] width 69 height 14
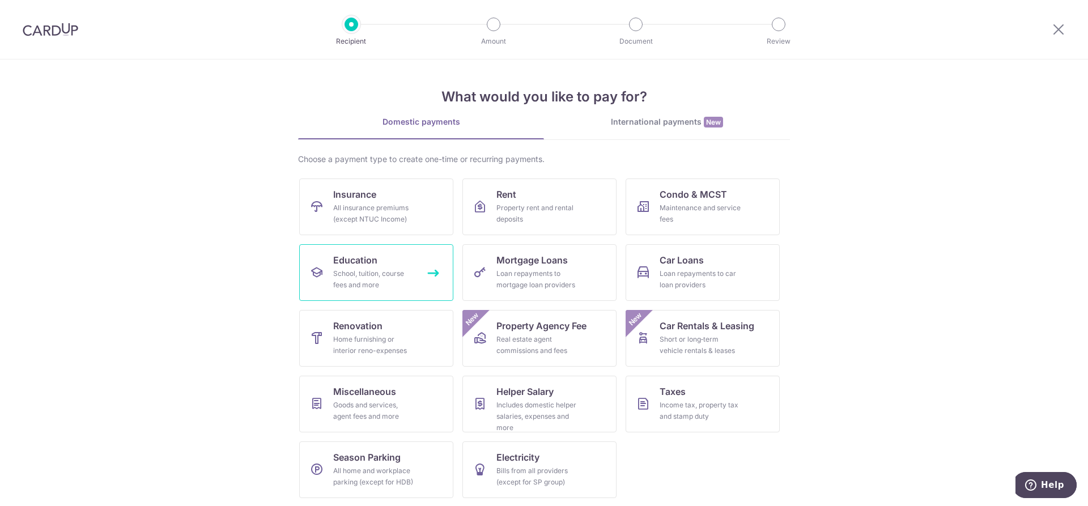
click at [346, 269] on div "School, tuition, course fees and more" at bounding box center [374, 279] width 82 height 23
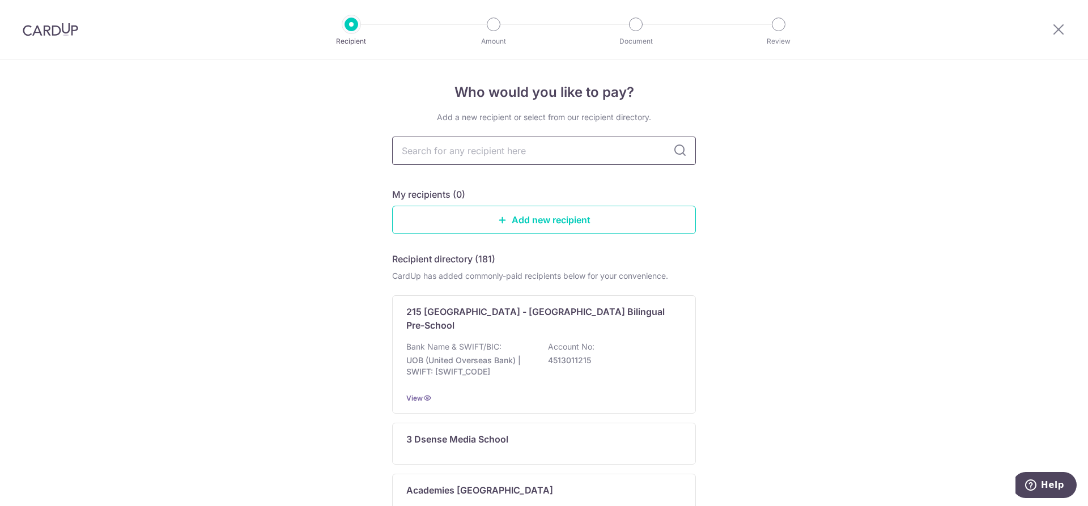
click at [486, 149] on input "text" at bounding box center [544, 151] width 304 height 28
type input "etonhouse"
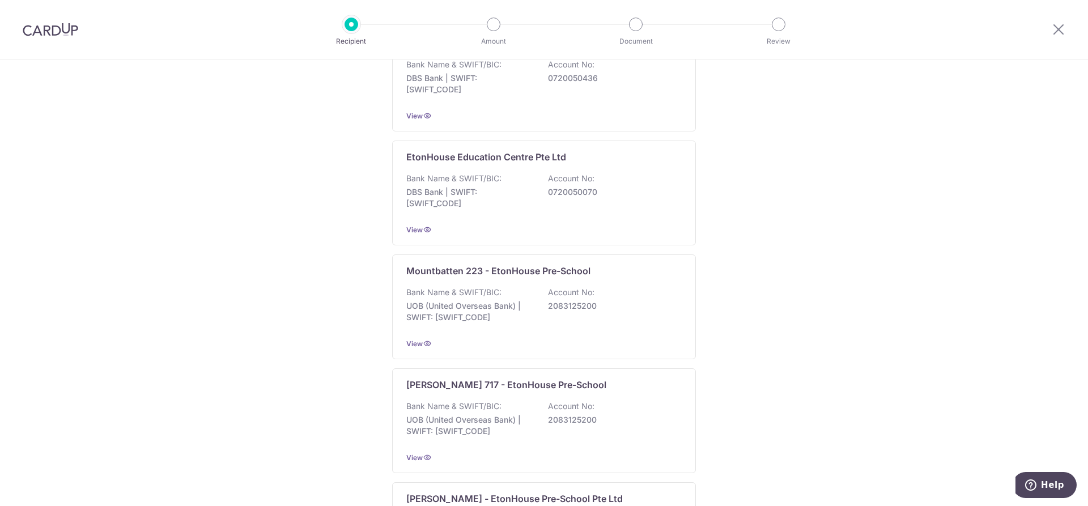
scroll to position [624, 0]
click at [540, 379] on p "Newton - EtonHouse Pre-School Pte Ltd" at bounding box center [514, 386] width 217 height 14
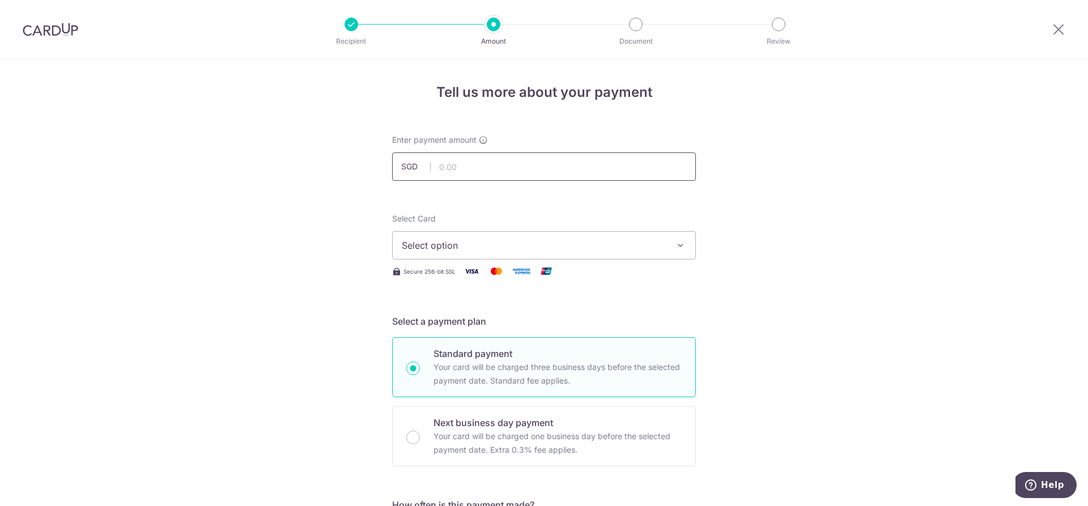
click at [473, 167] on input "text" at bounding box center [544, 166] width 304 height 28
type input "6,600.00"
drag, startPoint x: 740, startPoint y: 220, endPoint x: 705, endPoint y: 242, distance: 40.7
click at [669, 251] on button "Select option" at bounding box center [544, 245] width 304 height 28
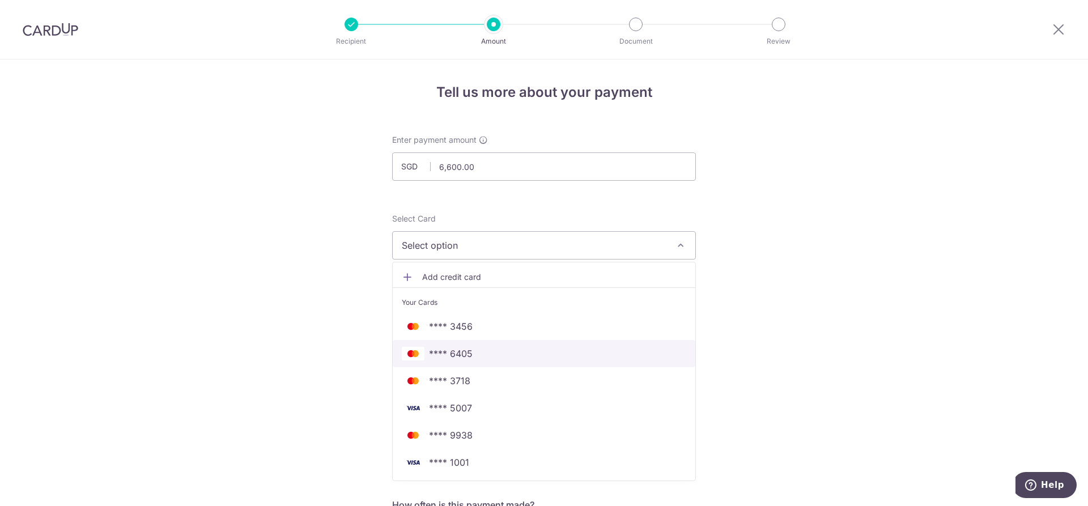
click at [514, 361] on link "**** 6405" at bounding box center [544, 353] width 303 height 27
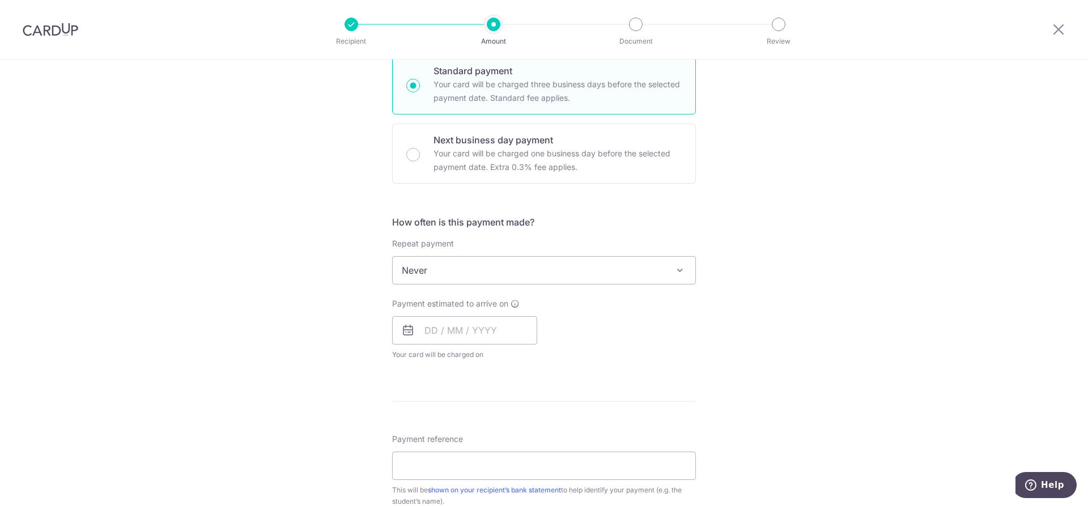
scroll to position [283, 0]
click at [485, 325] on input "text" at bounding box center [464, 330] width 145 height 28
click at [507, 409] on link "4" at bounding box center [506, 410] width 18 height 18
type input "[DATE]"
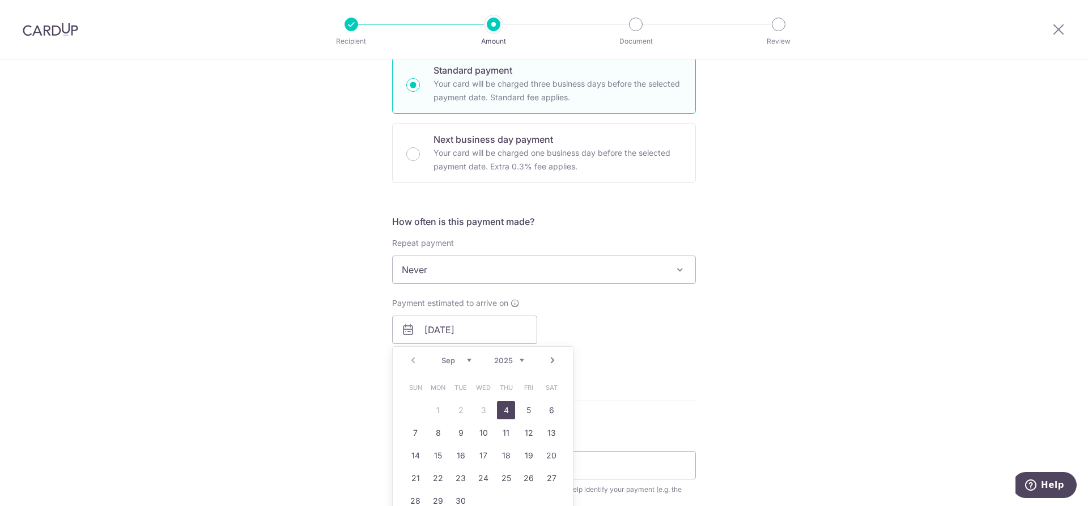
click at [697, 389] on div "Tell us more about your payment Enter payment amount SGD 6,600.00 6600.00 Selec…" at bounding box center [544, 288] width 1088 height 1025
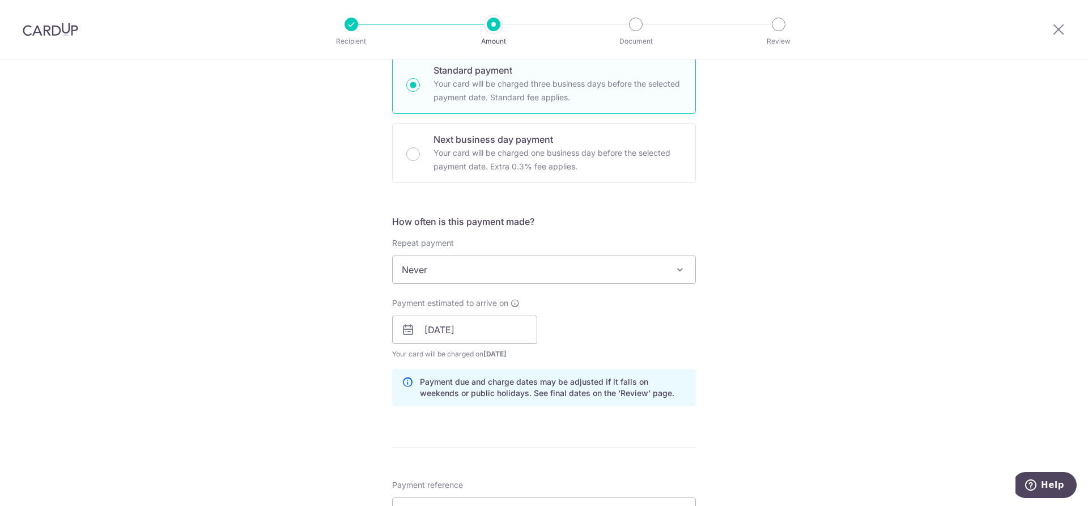
scroll to position [397, 0]
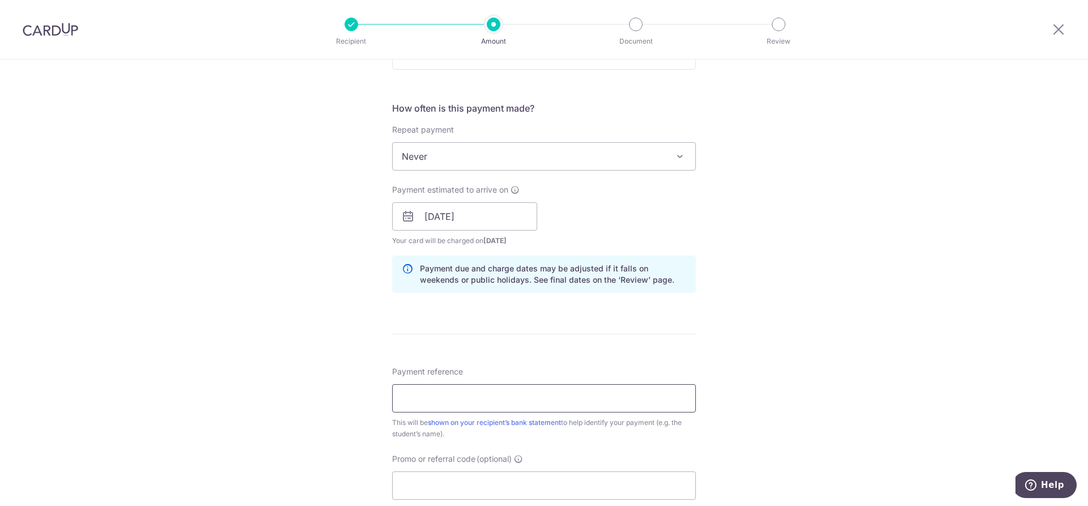
click at [459, 395] on input "Payment reference" at bounding box center [544, 398] width 304 height 28
type input "Tan Rui Xuan Sophie"
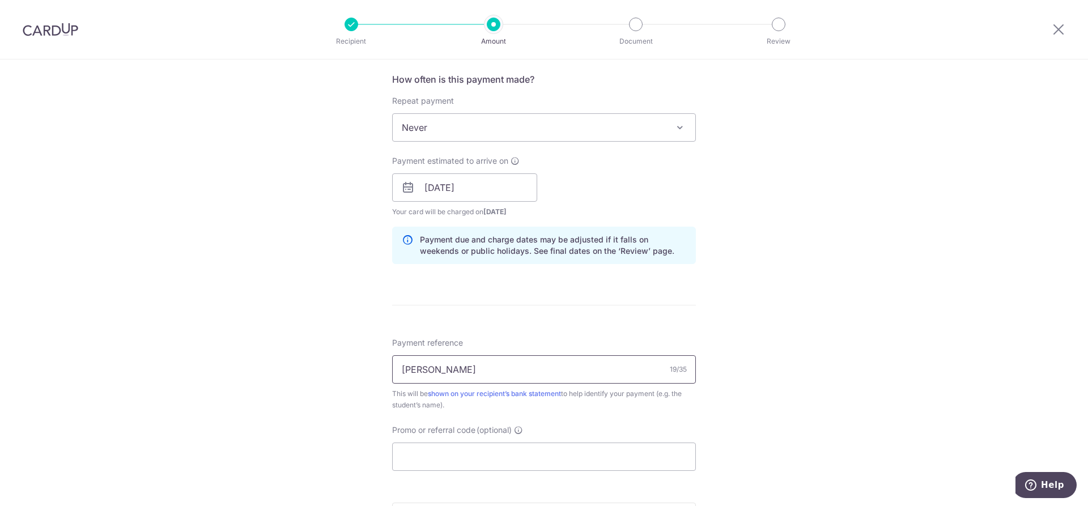
scroll to position [453, 0]
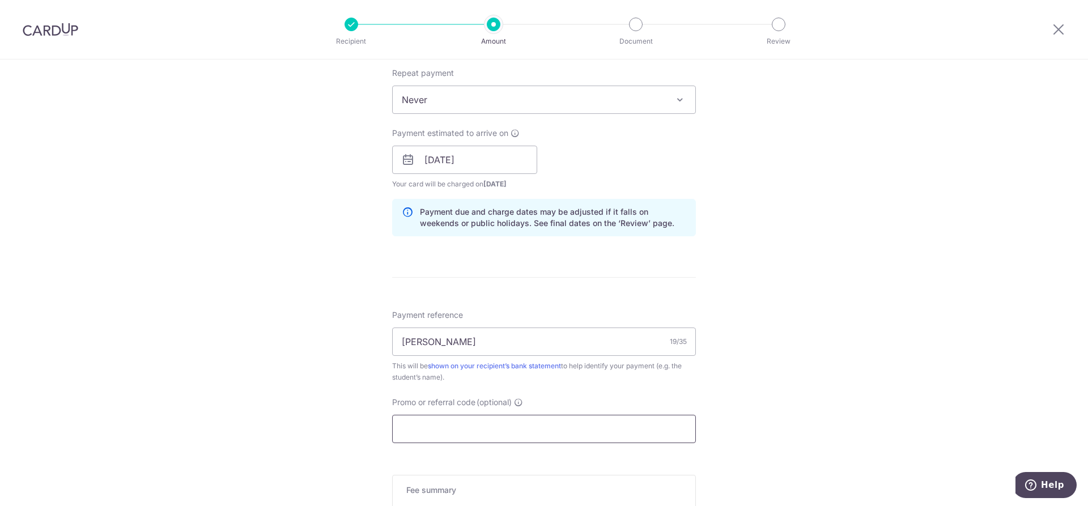
click at [448, 430] on input "Promo or referral code (optional)" at bounding box center [544, 429] width 304 height 28
type input "o"
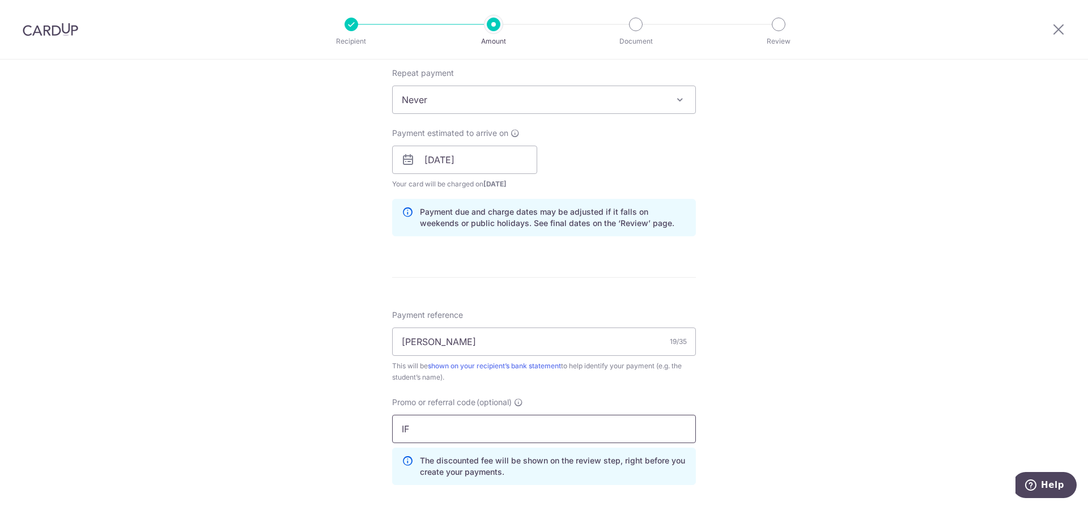
type input "I"
type input "OFF225"
click at [840, 380] on div "Tell us more about your payment Enter payment amount SGD 6,600.00 6600.00 Selec…" at bounding box center [544, 167] width 1088 height 1123
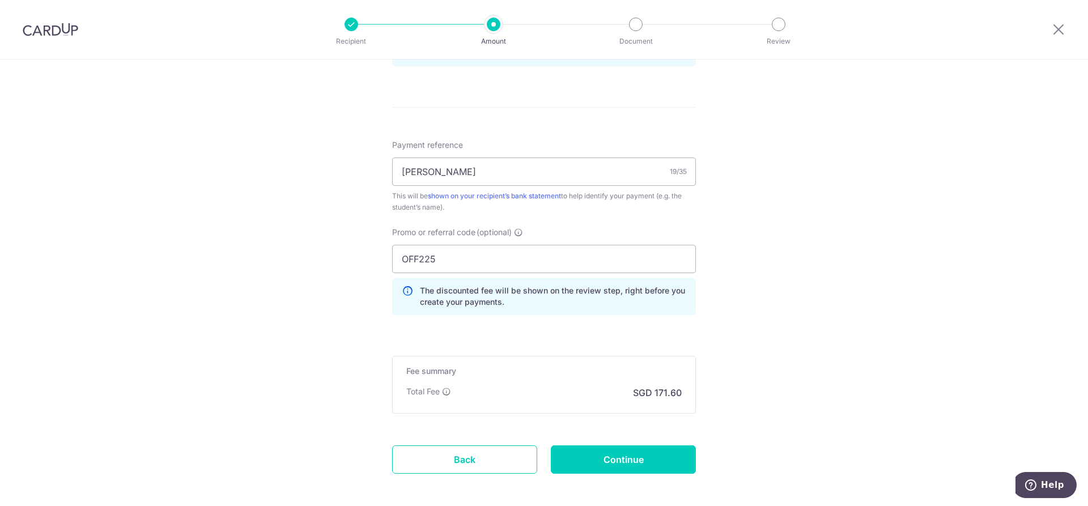
scroll to position [676, 0]
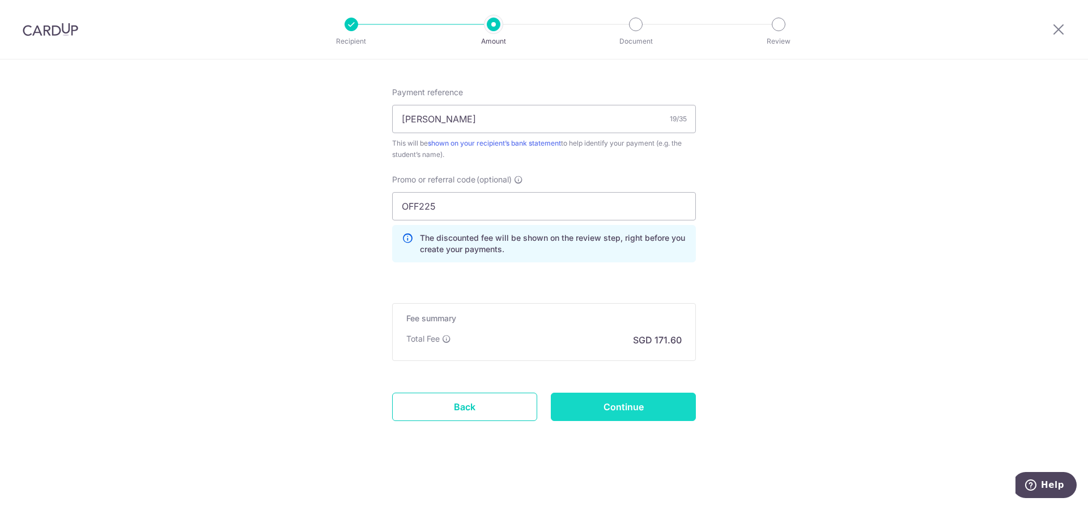
click at [645, 412] on input "Continue" at bounding box center [623, 407] width 145 height 28
type input "Create Schedule"
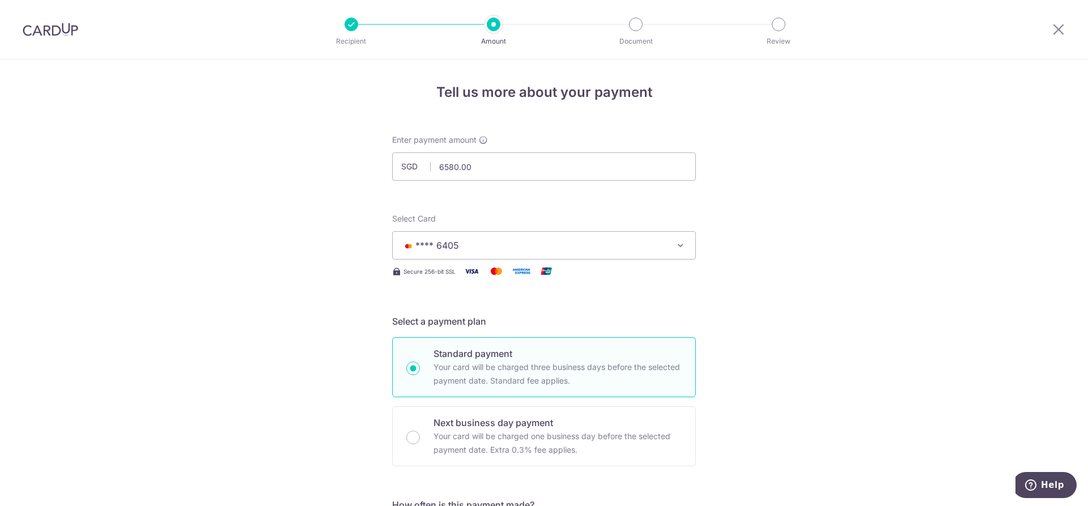
type input "6,580.00"
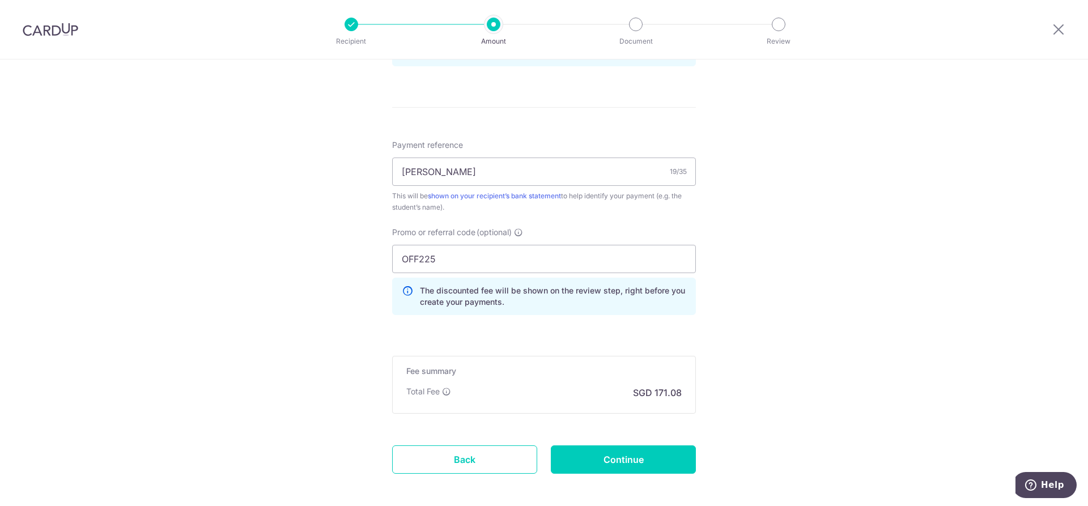
scroll to position [676, 0]
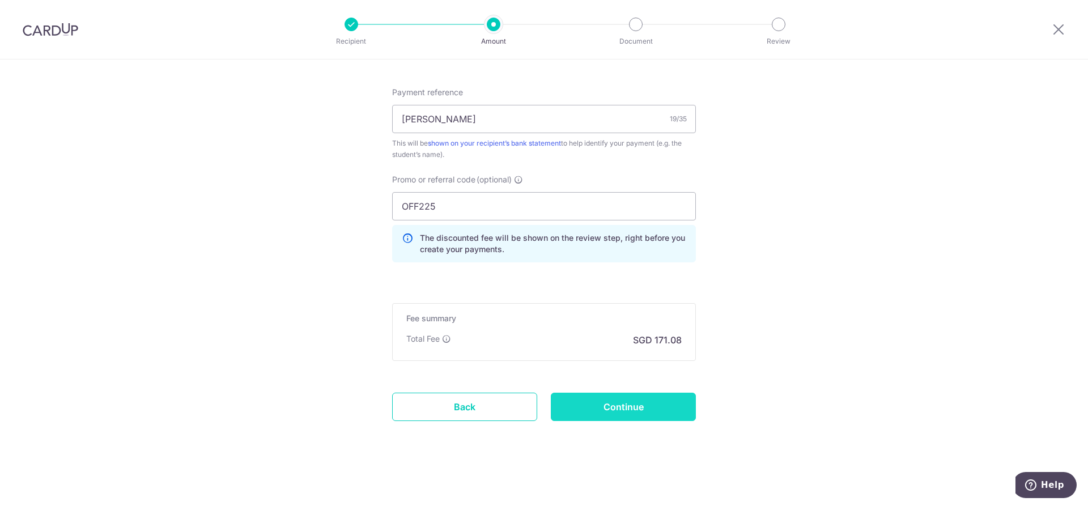
click at [646, 405] on input "Continue" at bounding box center [623, 407] width 145 height 28
type input "Update Schedule"
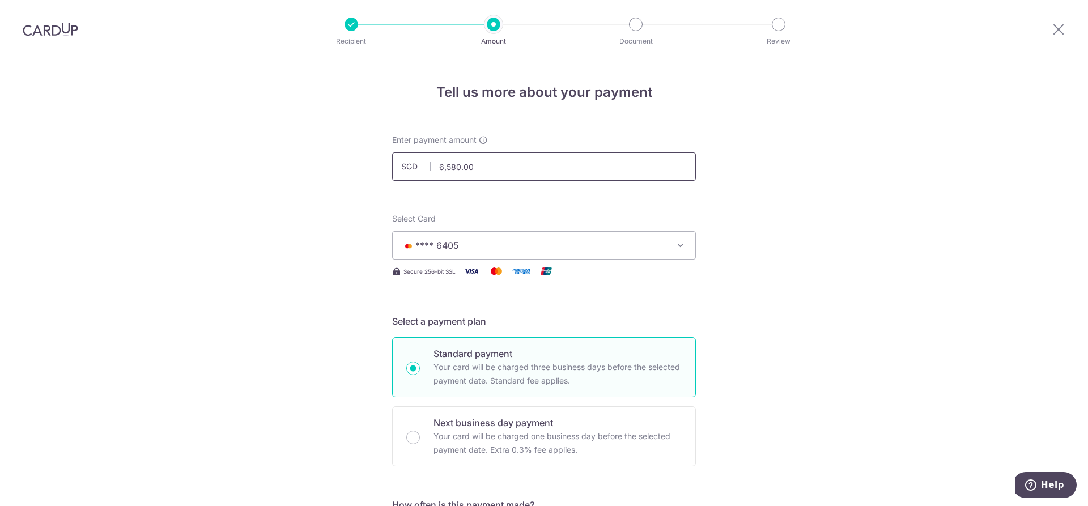
click at [452, 166] on input "6,580.00" at bounding box center [544, 166] width 304 height 28
type input "6,540.00"
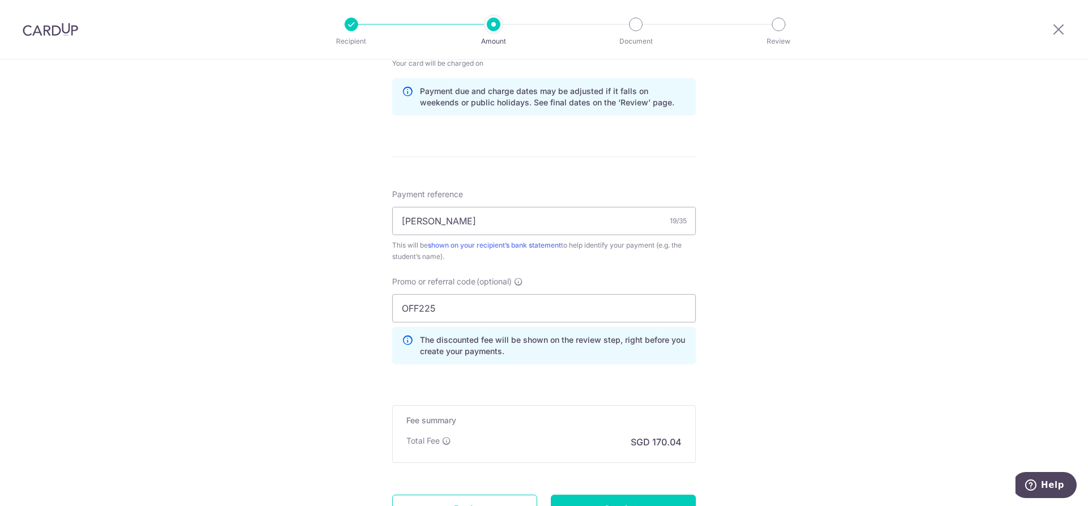
scroll to position [676, 0]
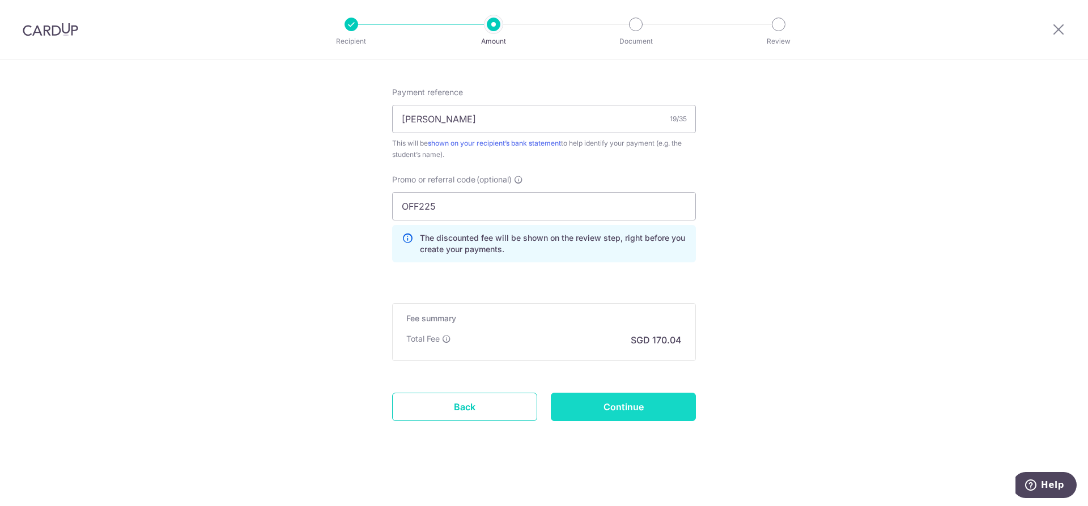
click at [650, 397] on input "Continue" at bounding box center [623, 407] width 145 height 28
type input "Update Schedule"
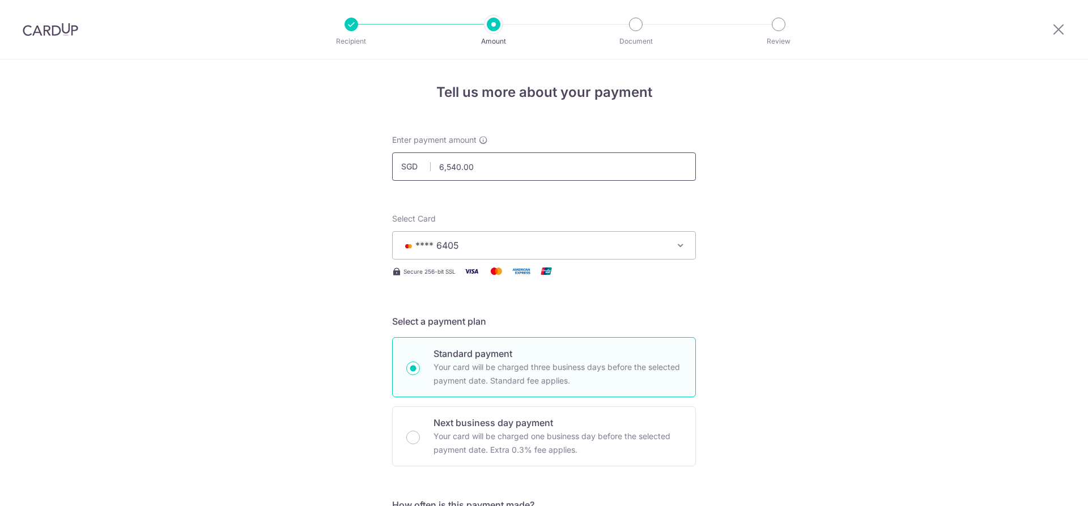
click at [451, 168] on input "6,540.00" at bounding box center [544, 166] width 304 height 28
type input "6,510.00"
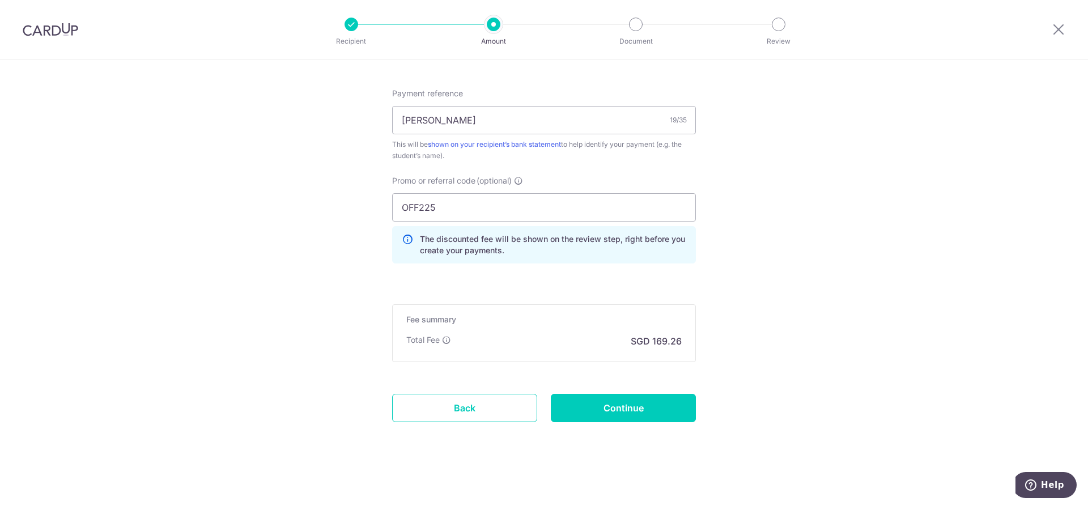
scroll to position [676, 0]
click at [658, 397] on input "Continue" at bounding box center [623, 407] width 145 height 28
type input "Update Schedule"
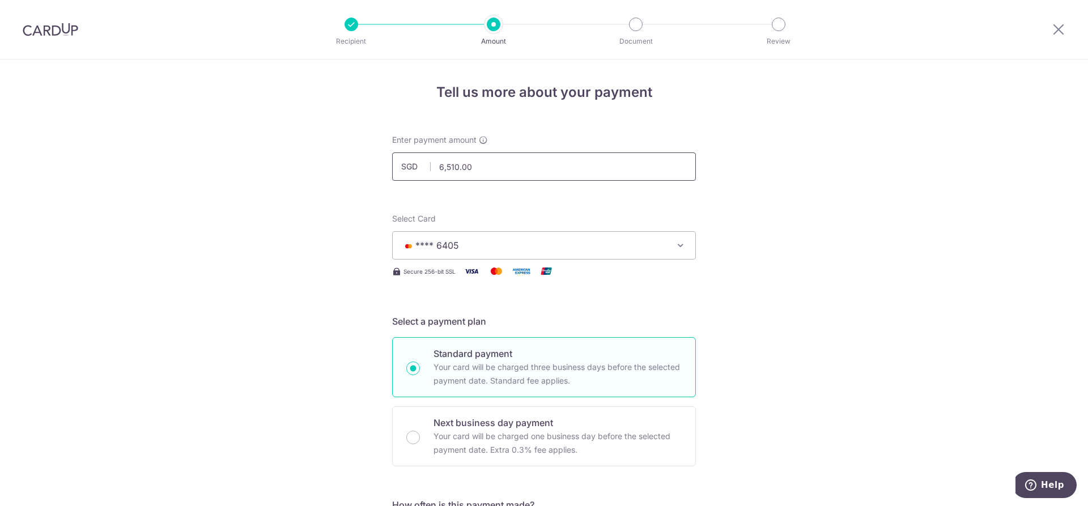
click at [456, 167] on input "6,510.00" at bounding box center [544, 166] width 304 height 28
click at [686, 240] on button "**** 6405" at bounding box center [544, 245] width 304 height 28
type input "6,520.06"
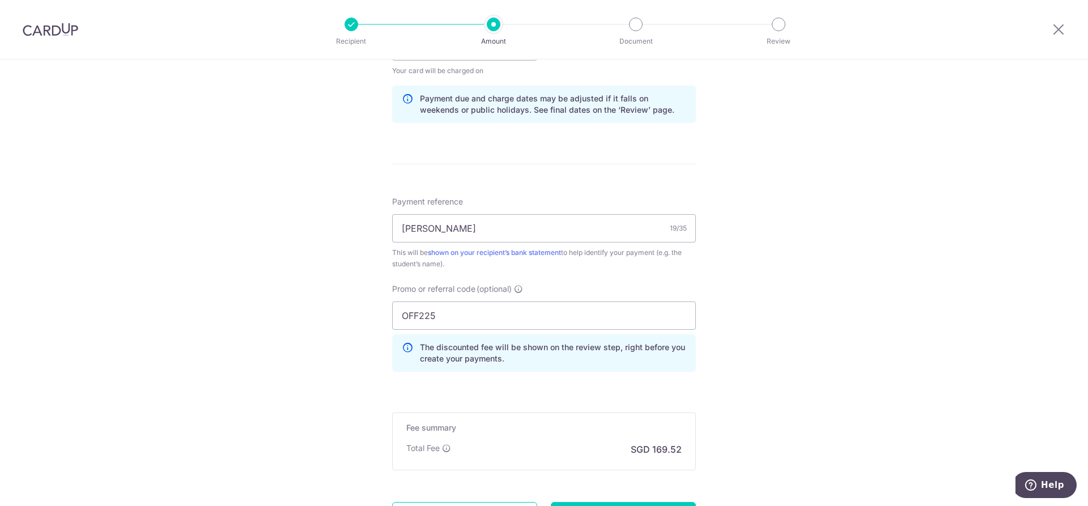
scroll to position [676, 0]
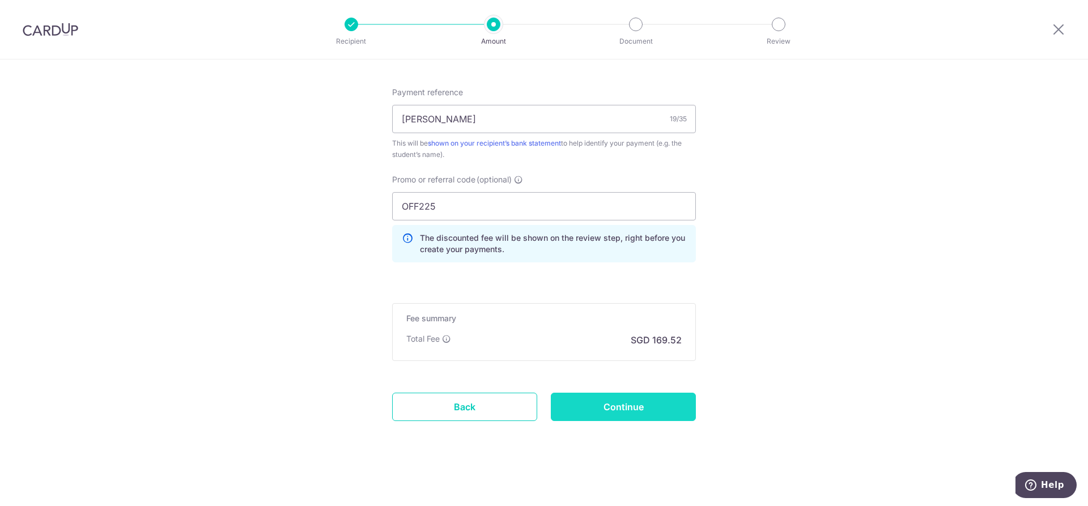
click at [646, 413] on input "Continue" at bounding box center [623, 407] width 145 height 28
type input "Update Schedule"
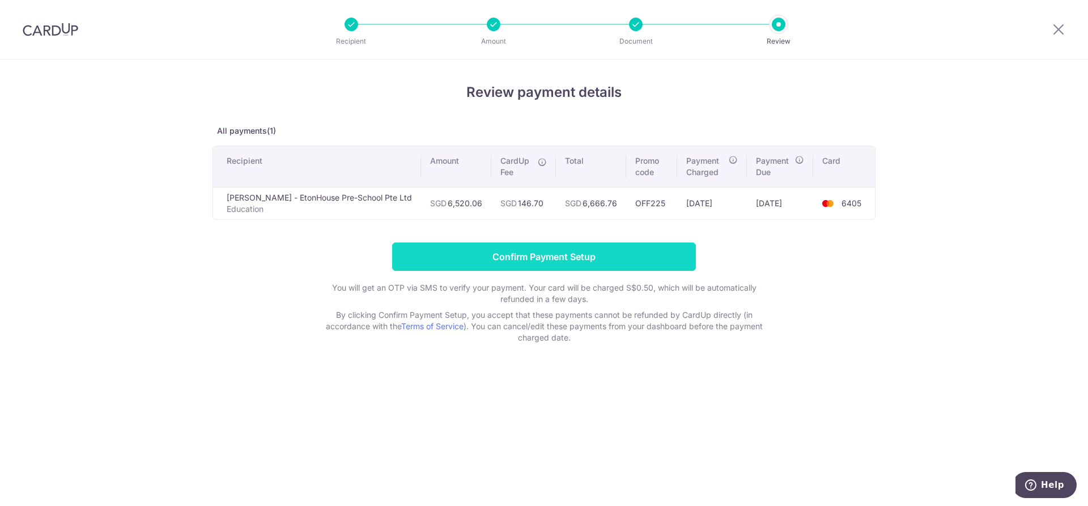
click at [551, 255] on input "Confirm Payment Setup" at bounding box center [544, 257] width 304 height 28
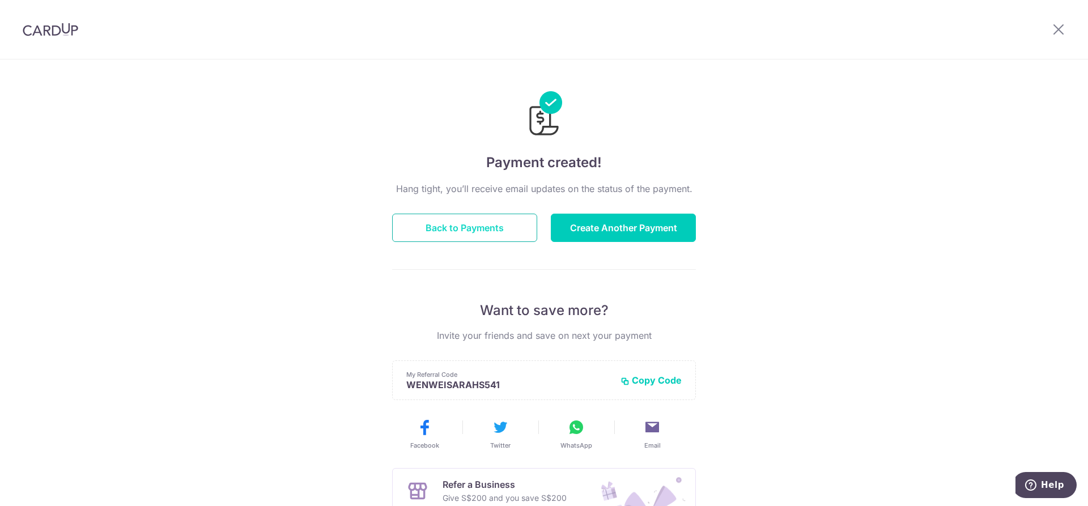
click at [487, 228] on button "Back to Payments" at bounding box center [464, 228] width 145 height 28
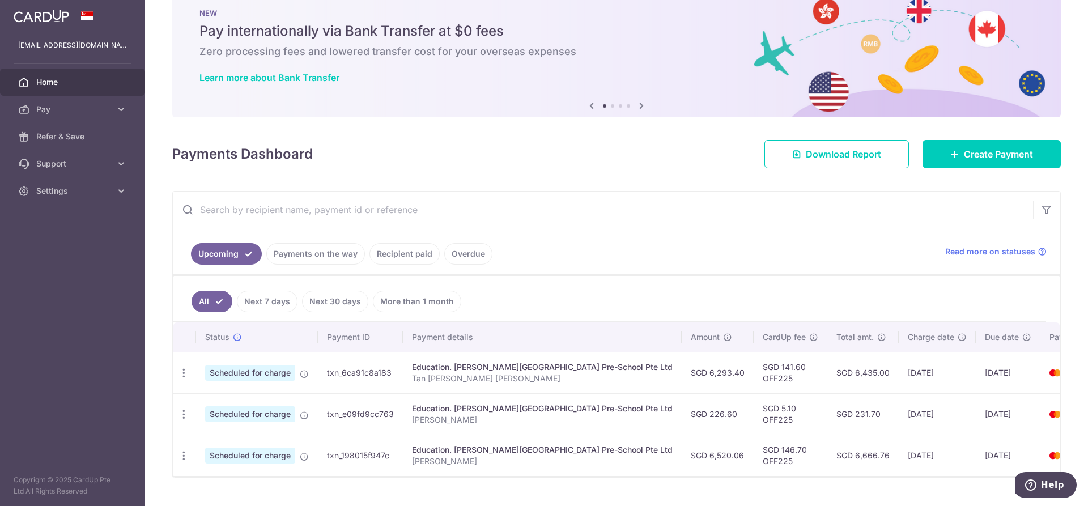
scroll to position [53, 0]
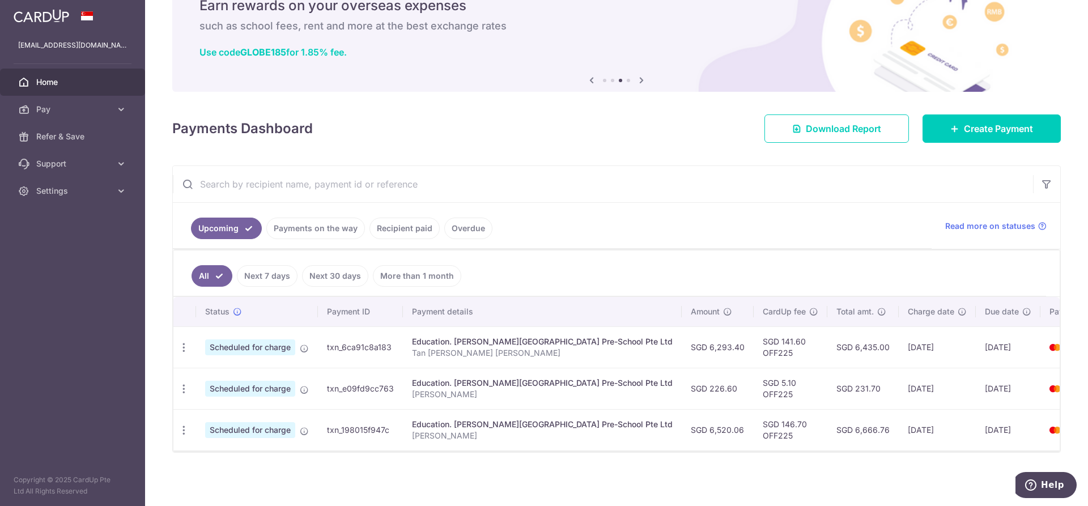
click at [665, 262] on ul "All Next 7 days Next 30 days More than 1 month" at bounding box center [609, 274] width 873 height 46
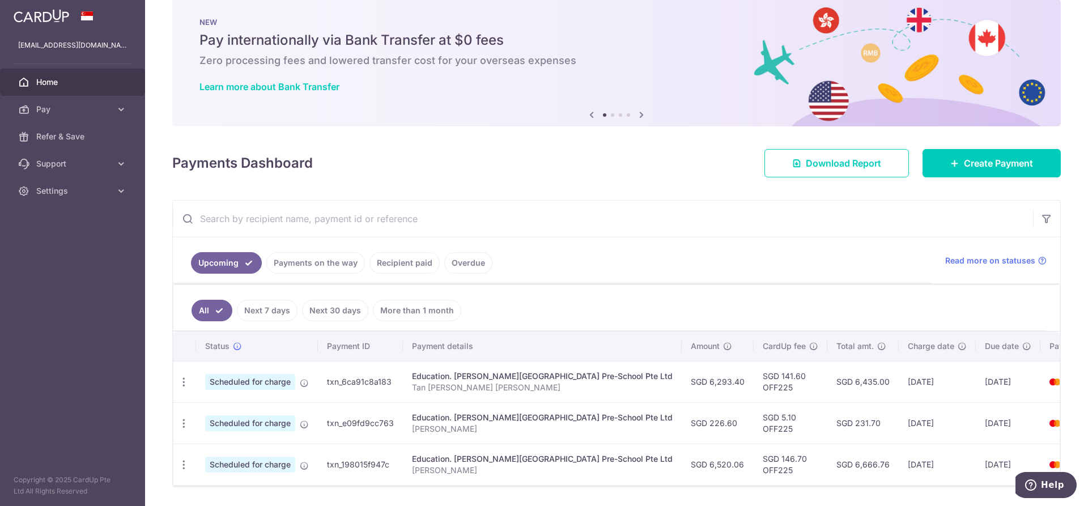
scroll to position [0, 0]
